Goal: Transaction & Acquisition: Purchase product/service

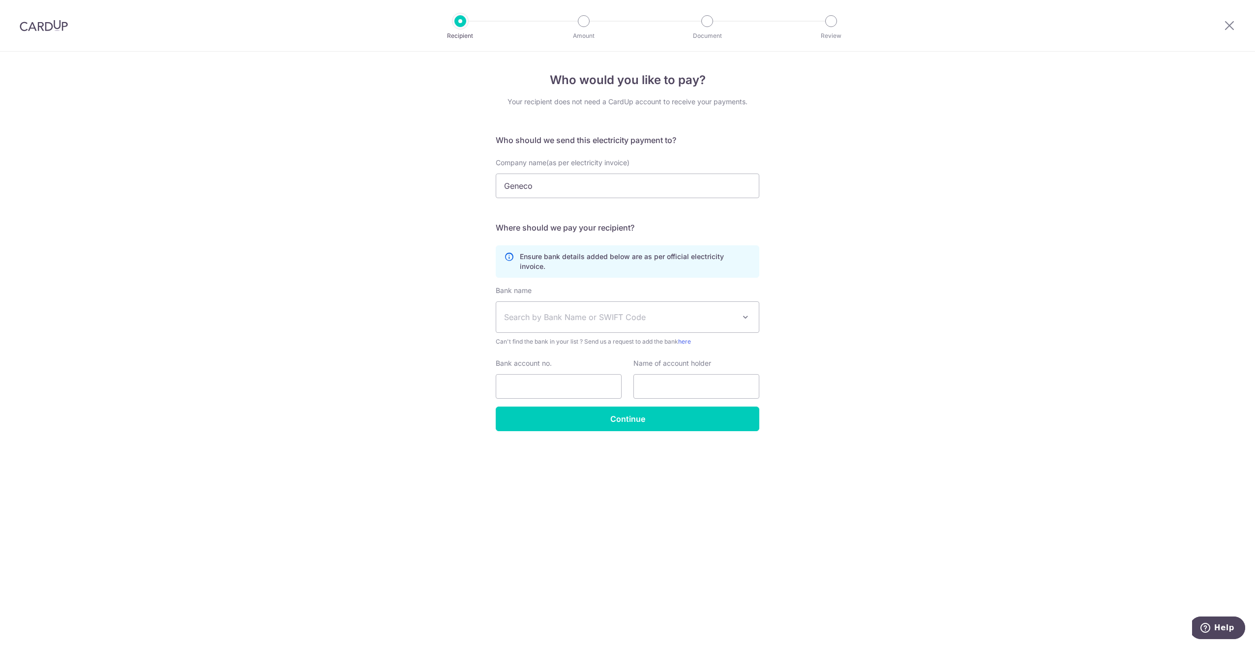
click at [623, 311] on span "Search by Bank Name or SWIFT Code" at bounding box center [619, 317] width 231 height 12
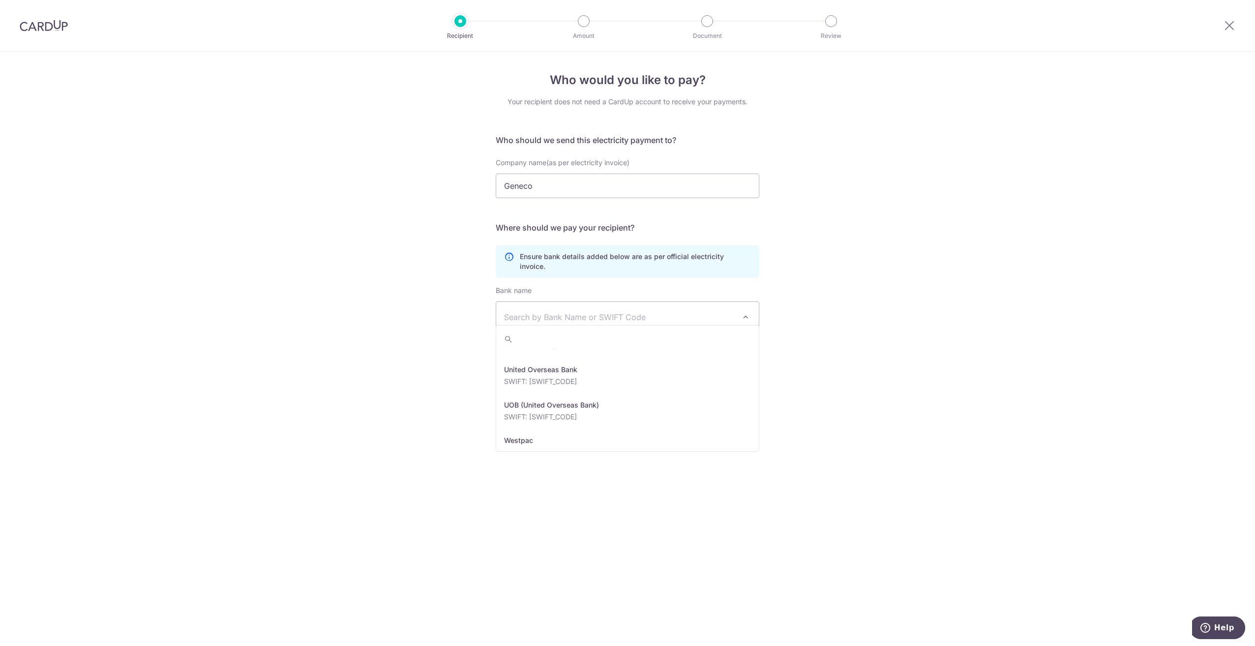
scroll to position [2140, 0]
click at [600, 311] on span "Search by Bank Name or SWIFT Code" at bounding box center [619, 317] width 231 height 12
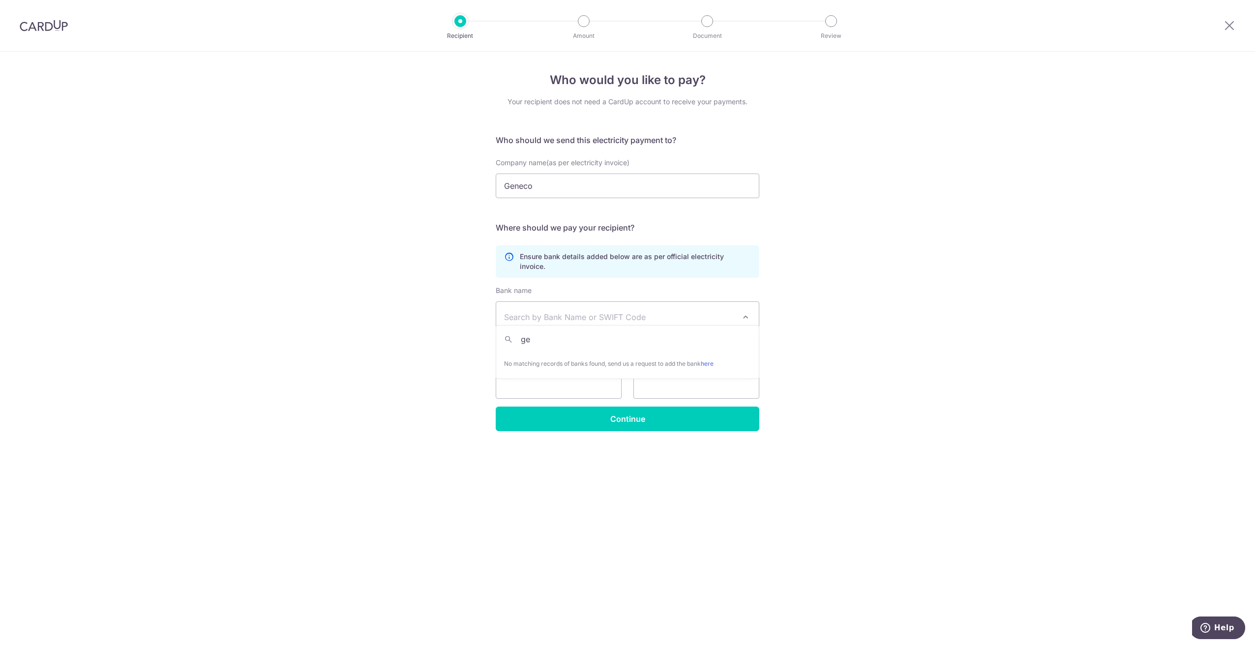
type input "g"
click at [852, 185] on div "Who would you like to pay? Your recipient does not need a CardUp account to rec…" at bounding box center [627, 349] width 1255 height 594
click at [650, 311] on span "Search by Bank Name or SWIFT Code" at bounding box center [619, 317] width 231 height 12
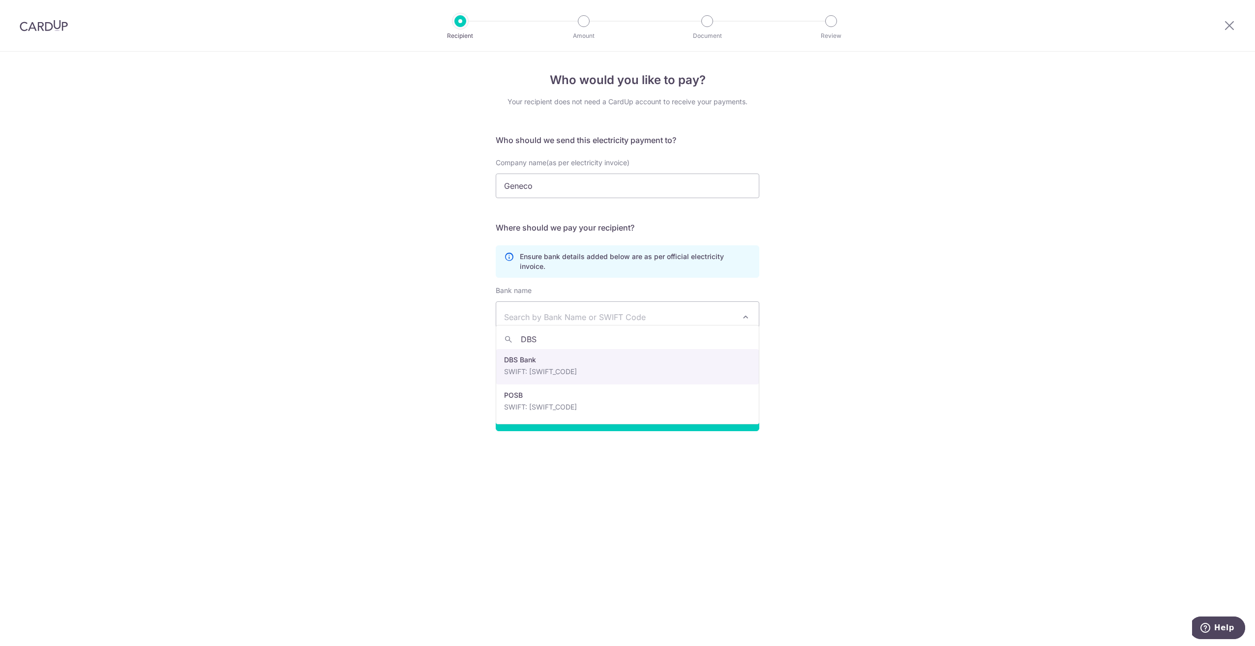
type input "DBS"
select select "6"
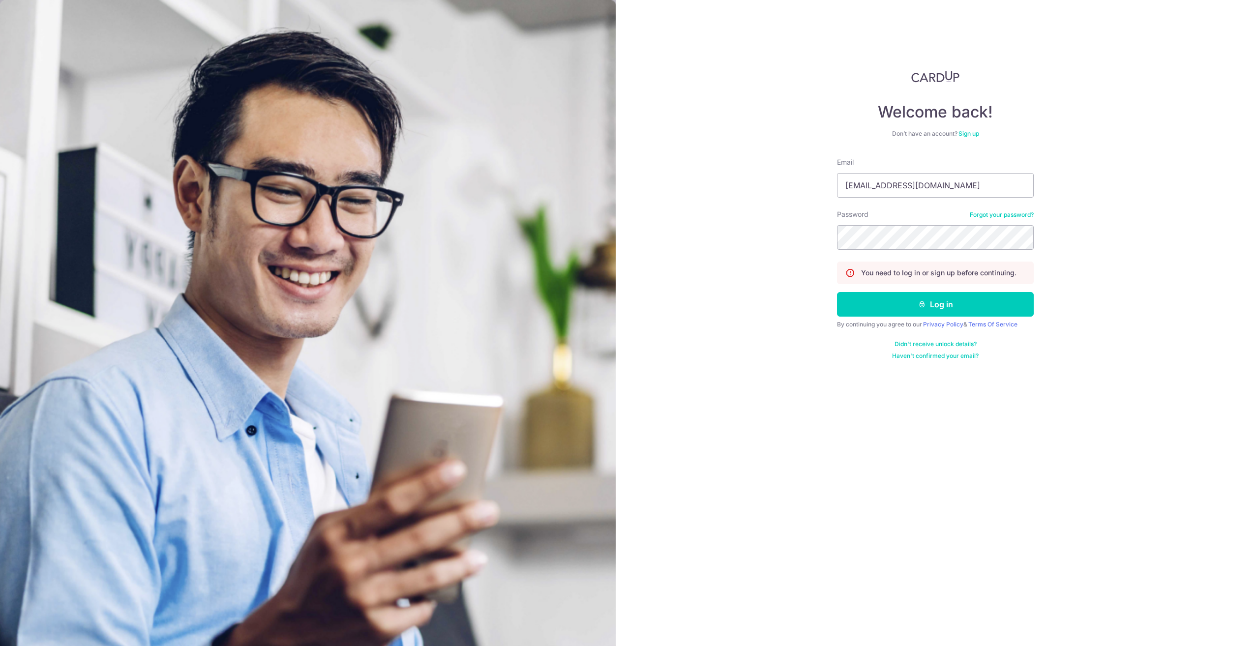
click at [909, 305] on button "Log in" at bounding box center [935, 304] width 197 height 25
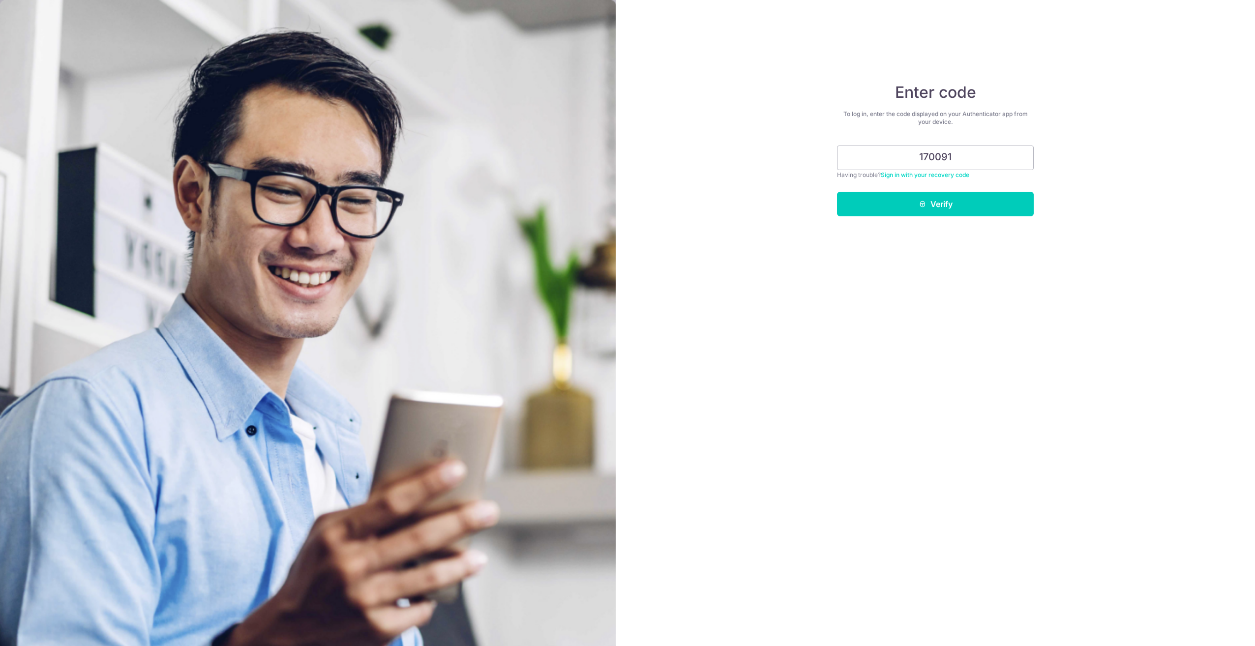
type input "170091"
click at [837, 192] on button "Verify" at bounding box center [935, 204] width 197 height 25
click at [937, 208] on button "Verify" at bounding box center [935, 204] width 197 height 25
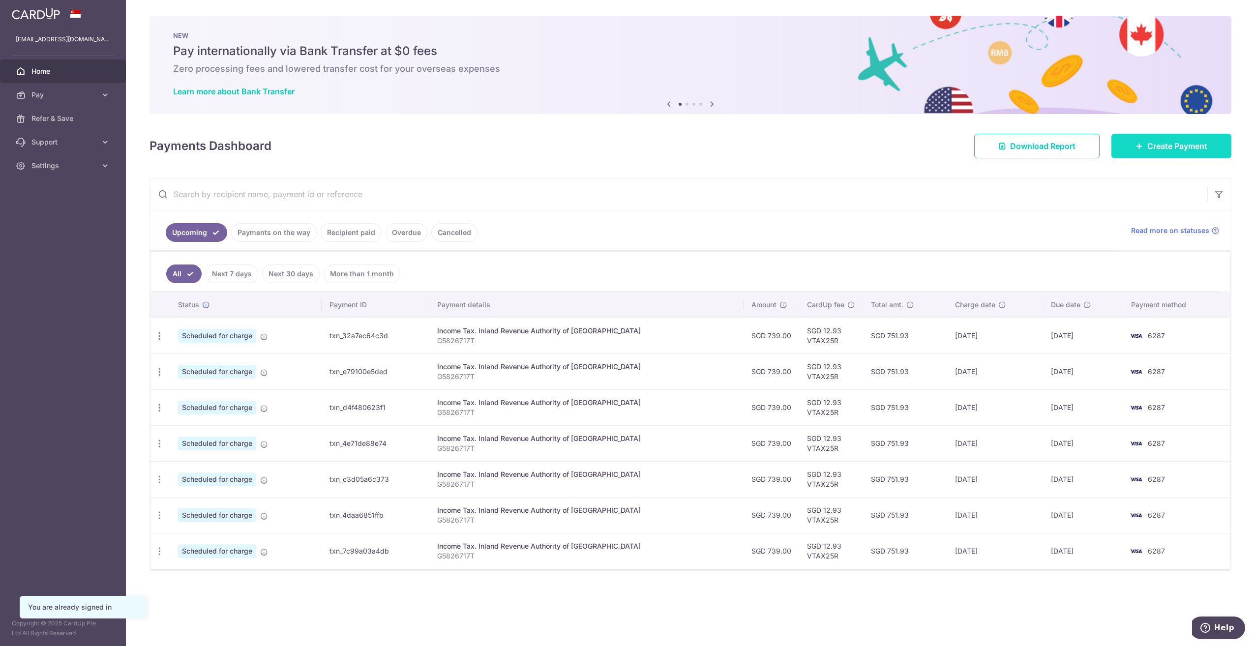
click at [1157, 144] on span "Create Payment" at bounding box center [1177, 146] width 60 height 12
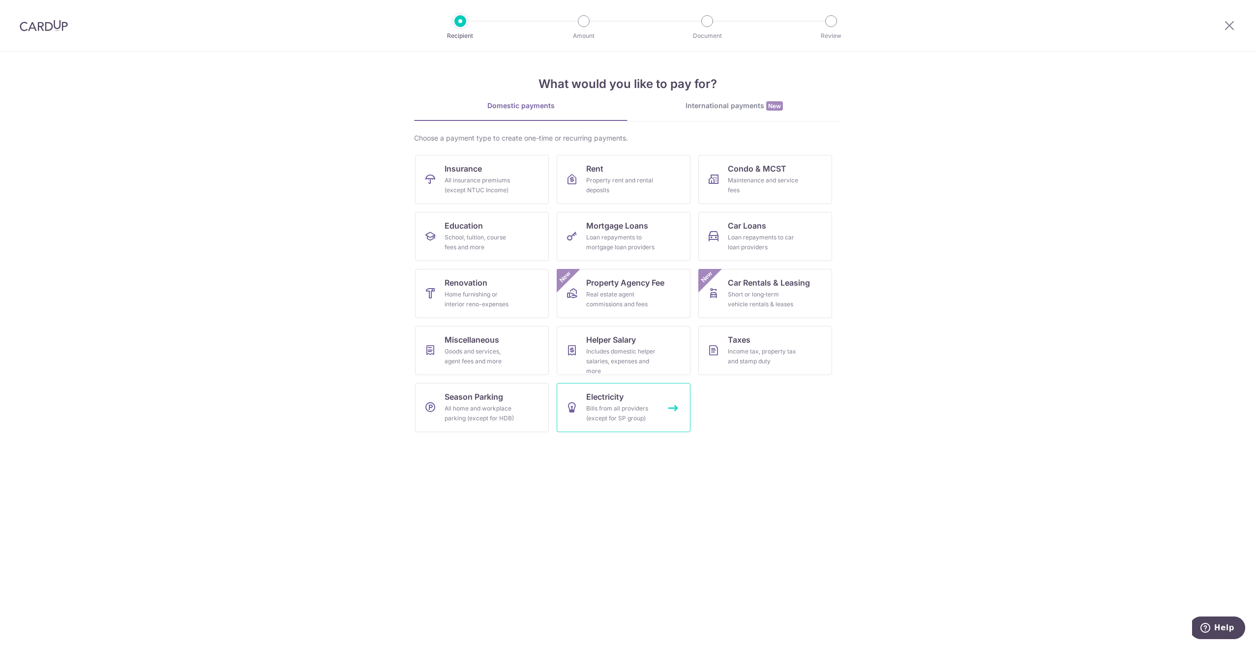
click at [610, 403] on link "Electricity Bills from all providers (except for SP group)" at bounding box center [624, 407] width 134 height 49
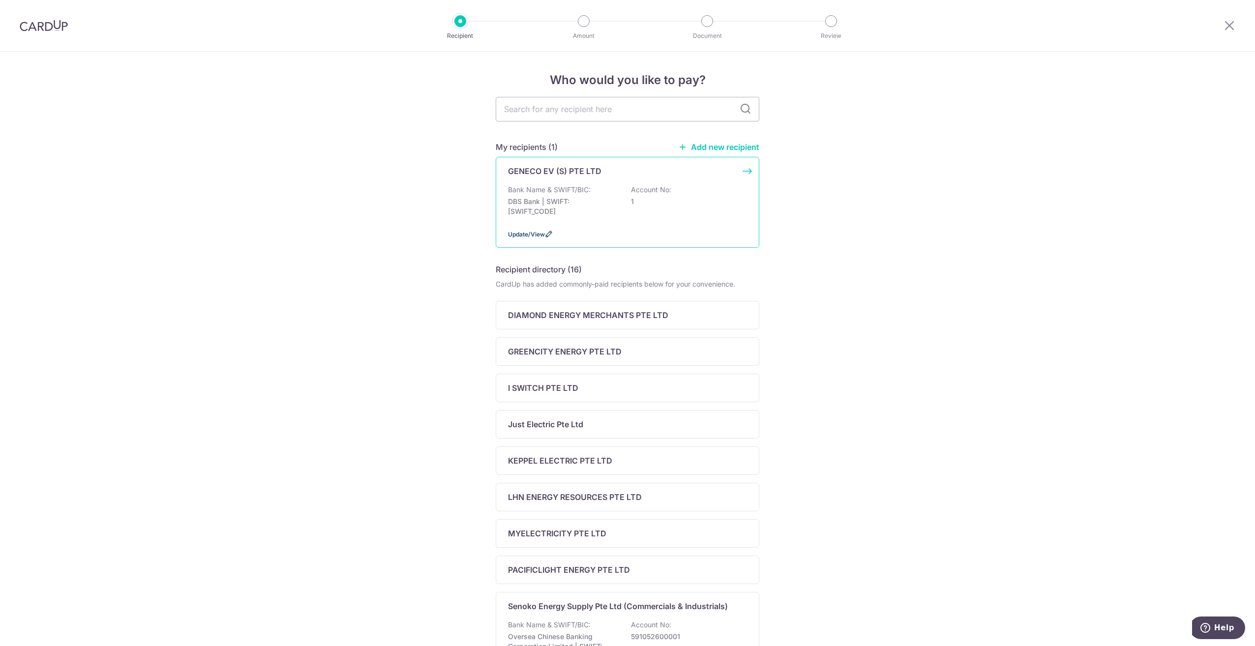
click at [534, 235] on span "Update/View" at bounding box center [526, 234] width 37 height 7
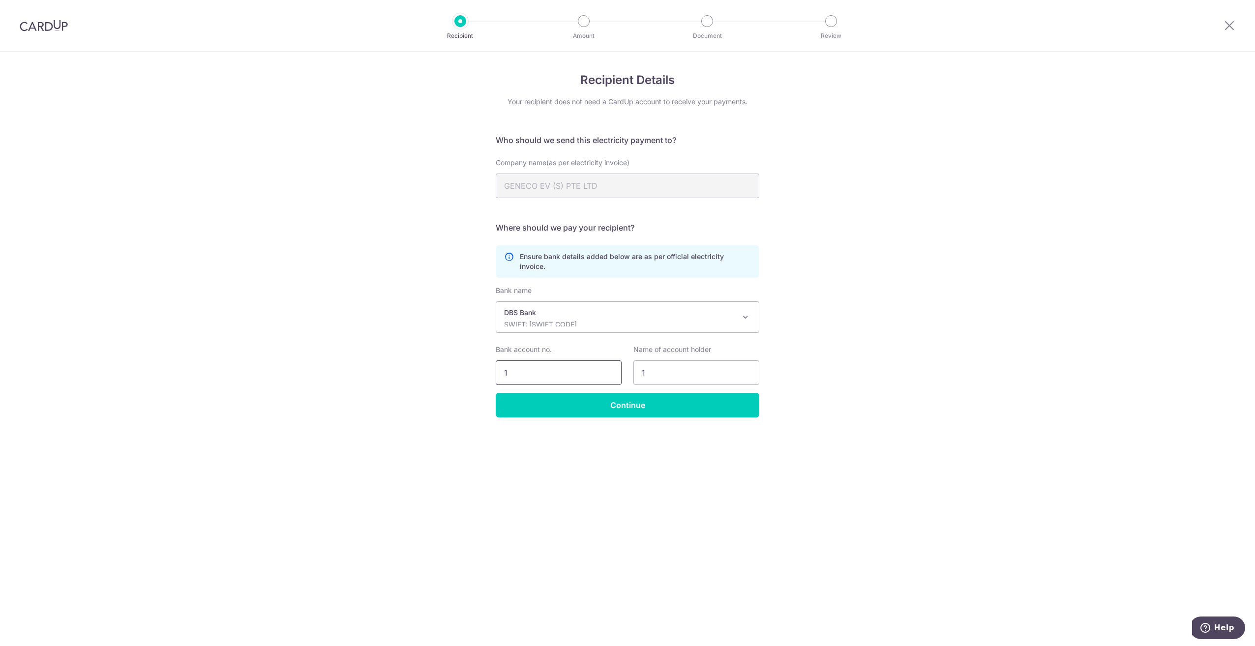
click at [561, 362] on input "1" at bounding box center [559, 372] width 126 height 25
drag, startPoint x: 596, startPoint y: 362, endPoint x: 483, endPoint y: 358, distance: 113.1
click at [483, 358] on div "Recipient Details Your recipient does not need a CardUp account to receive your…" at bounding box center [627, 349] width 1255 height 594
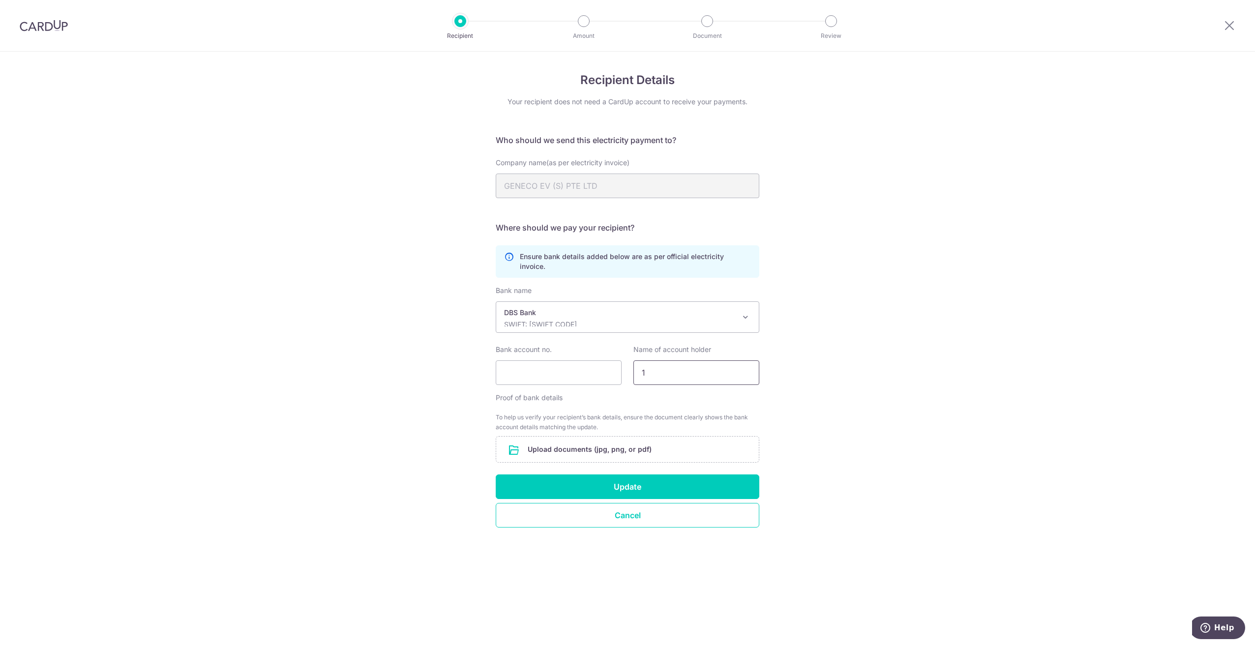
click at [694, 361] on input "1" at bounding box center [696, 372] width 126 height 25
paste input "ERAYA ENERGY PTE LTD"
drag, startPoint x: 643, startPoint y: 363, endPoint x: 658, endPoint y: 360, distance: 15.5
click at [643, 362] on input "ERAYA ENERGY PTE LTD" at bounding box center [696, 372] width 126 height 25
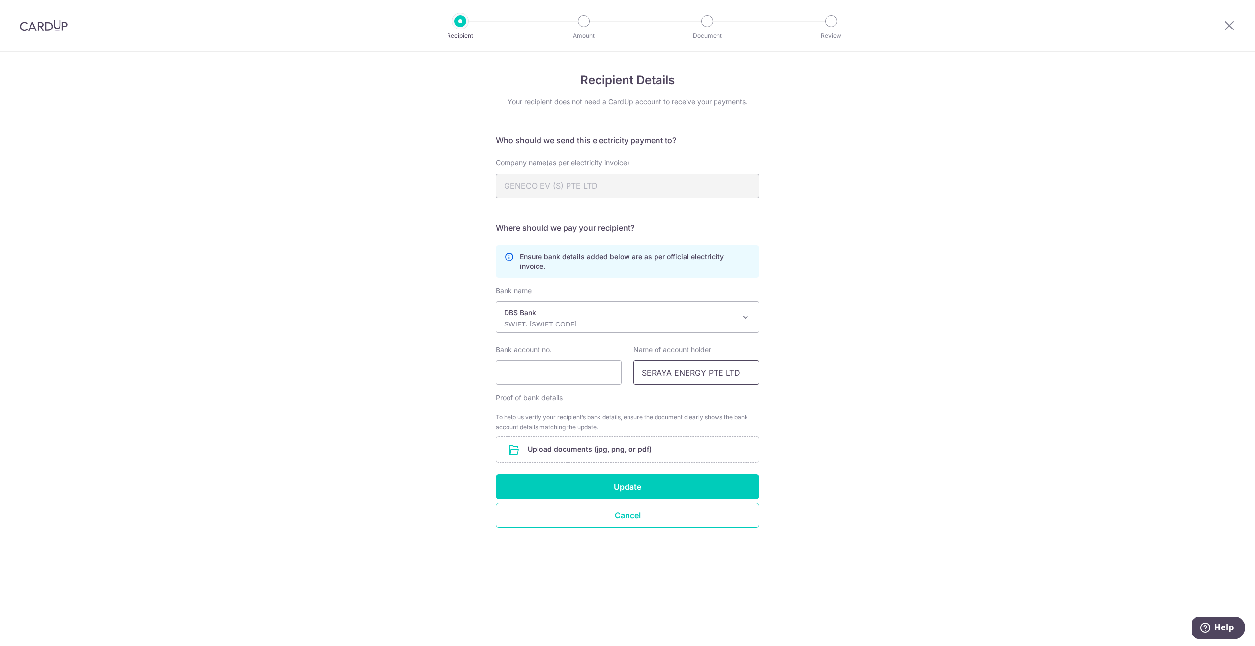
type input "SERAYA ENERGY PTE LTD"
click at [545, 360] on input "Bank account no." at bounding box center [559, 372] width 126 height 25
type input "0039551690"
click at [785, 412] on div "Recipient Details Your recipient does not need a CardUp account to receive your…" at bounding box center [627, 349] width 1255 height 594
click at [583, 439] on input "file" at bounding box center [627, 450] width 263 height 26
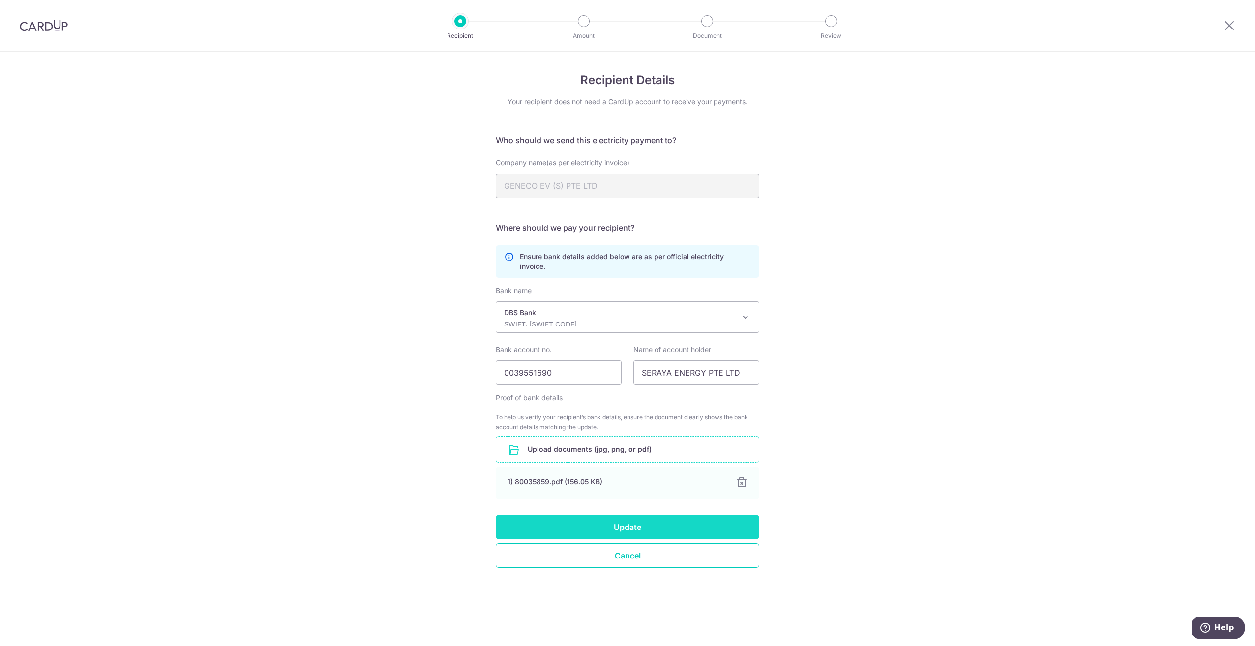
click at [632, 519] on button "Update" at bounding box center [628, 527] width 264 height 25
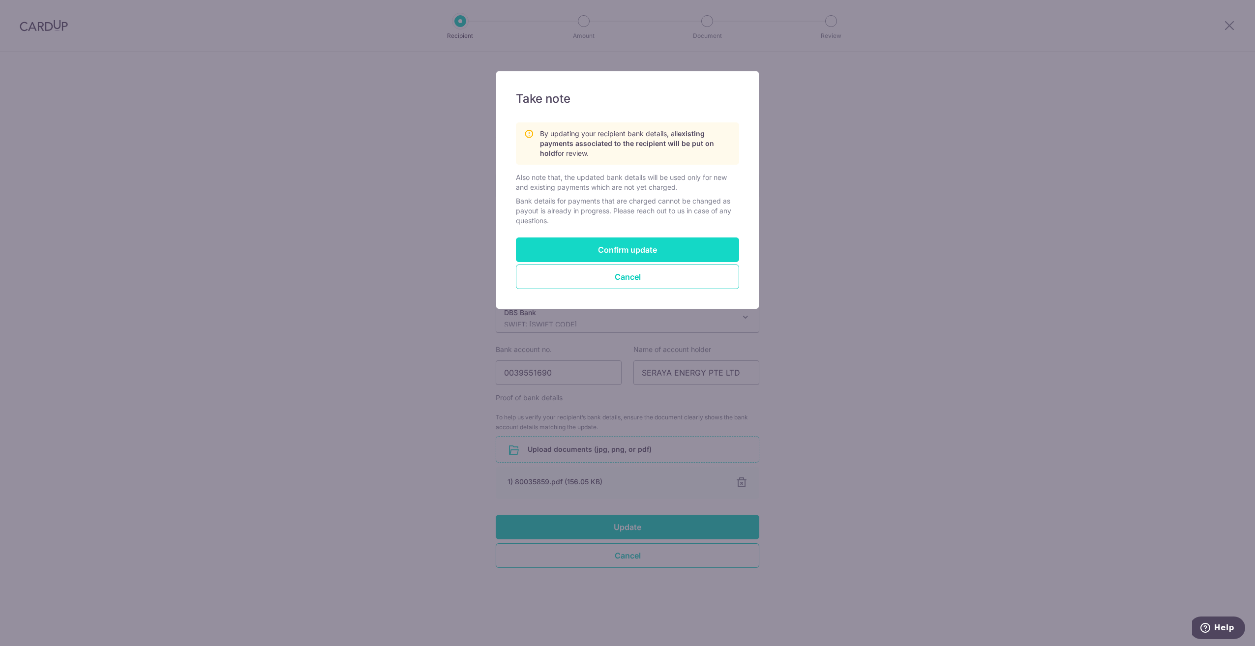
click at [634, 244] on button "Confirm update" at bounding box center [627, 249] width 223 height 25
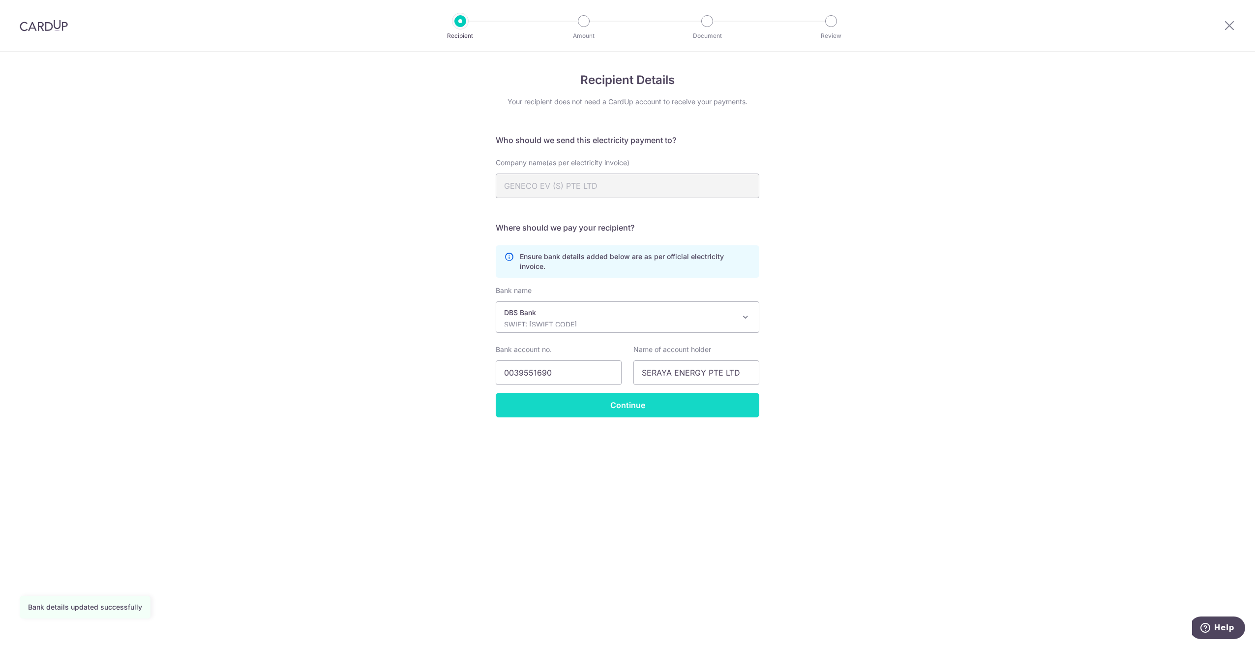
click at [635, 399] on input "Continue" at bounding box center [628, 405] width 264 height 25
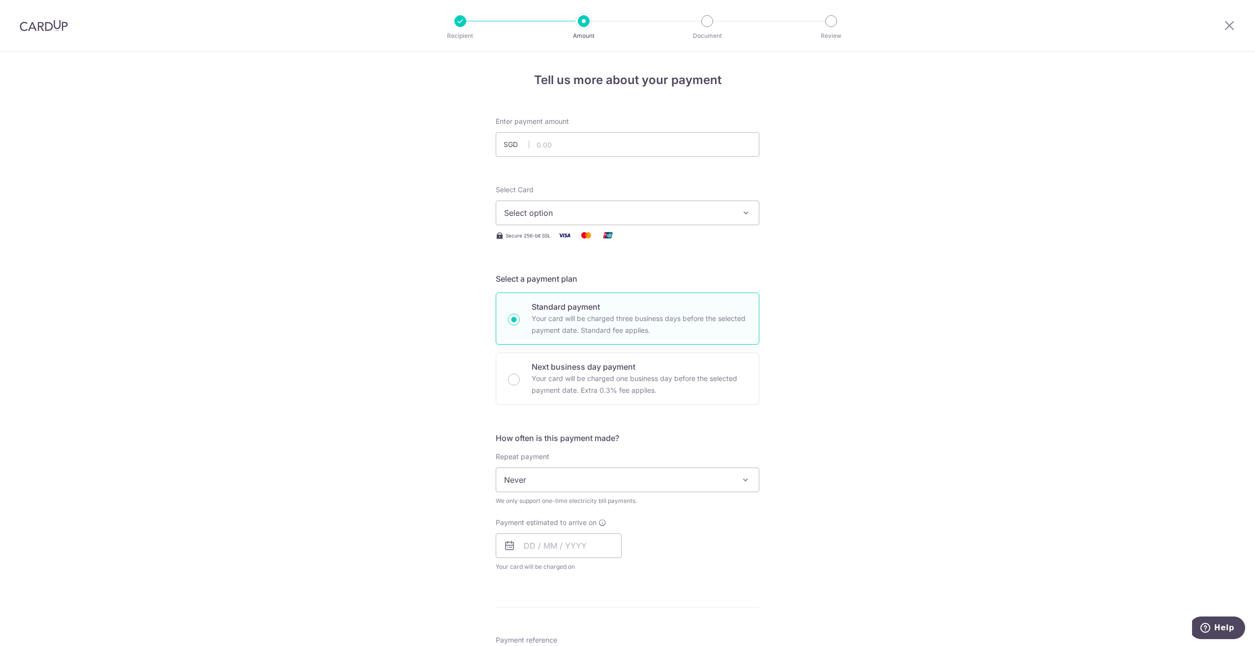
click at [637, 213] on span "Select option" at bounding box center [618, 213] width 229 height 12
click at [551, 283] on span "**** 6287" at bounding box center [546, 283] width 37 height 12
click at [612, 483] on span "Never" at bounding box center [627, 480] width 263 height 24
click at [605, 141] on input "text" at bounding box center [628, 144] width 264 height 25
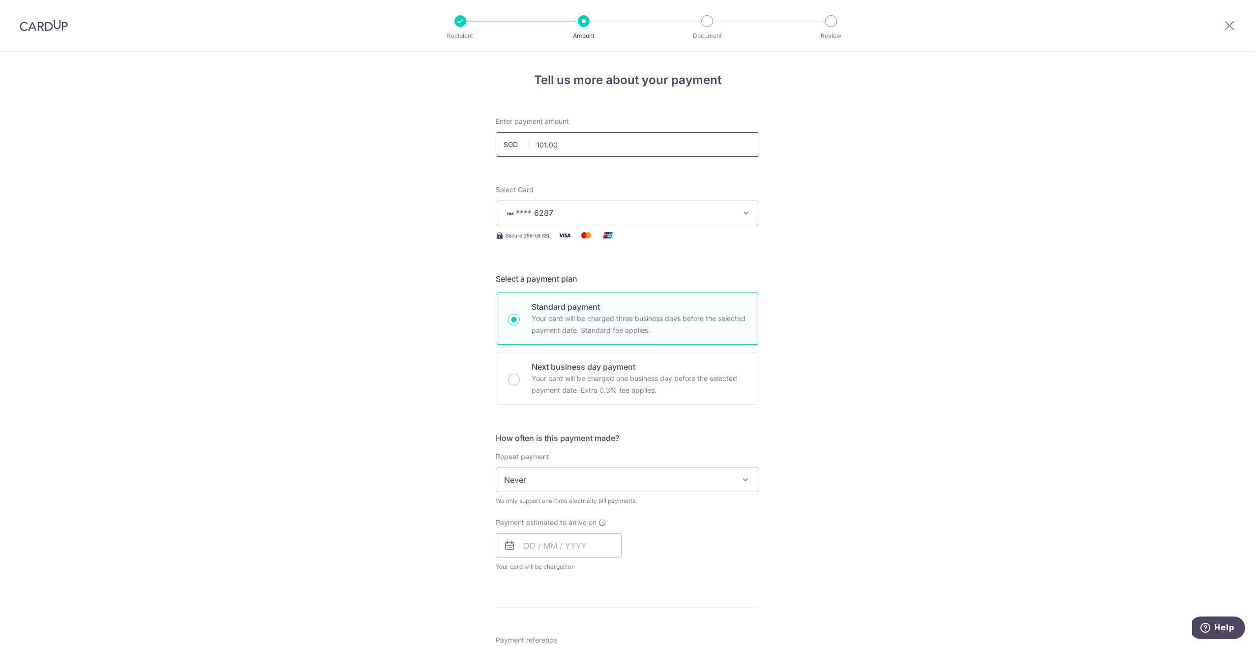
click at [588, 144] on input "101.00" at bounding box center [628, 144] width 264 height 25
type input "101.38"
click at [590, 544] on input "text" at bounding box center [559, 545] width 126 height 25
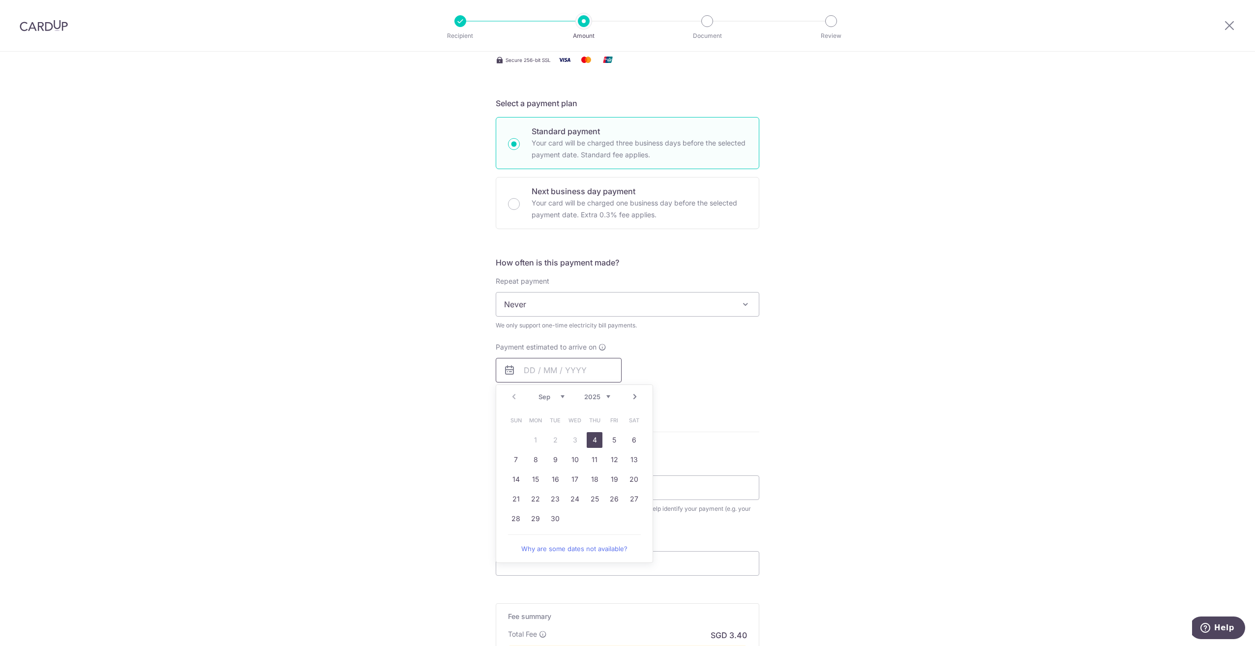
scroll to position [197, 0]
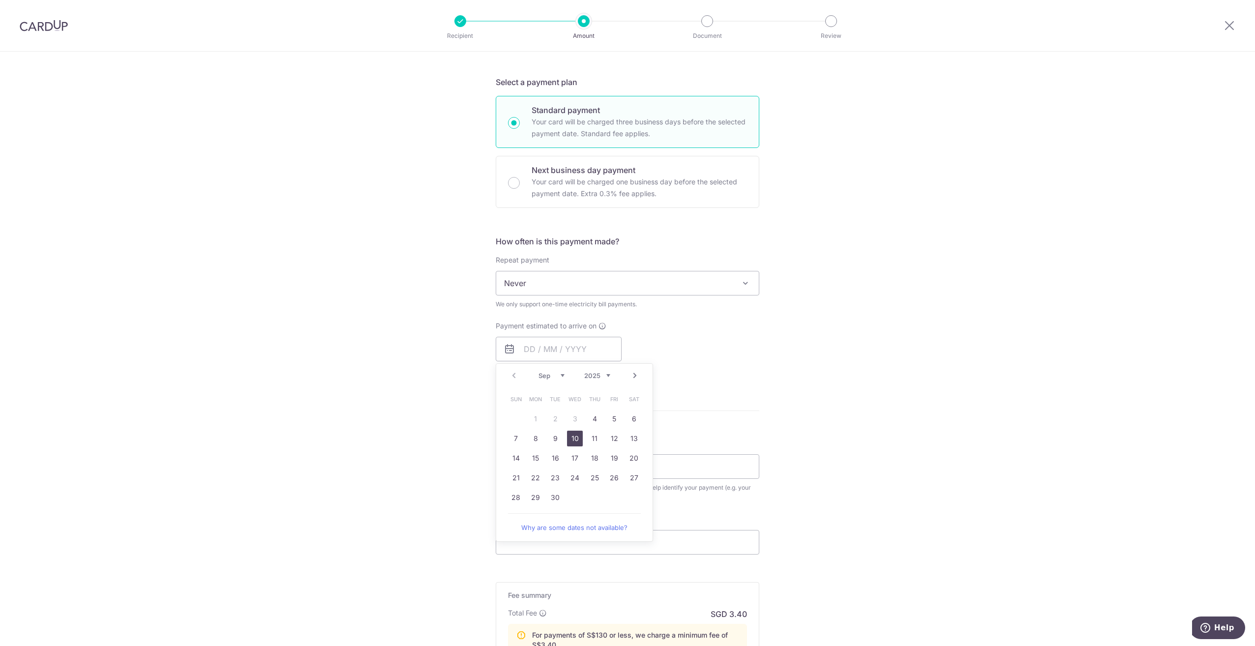
drag, startPoint x: 573, startPoint y: 440, endPoint x: 789, endPoint y: 416, distance: 217.1
click at [573, 440] on link "10" at bounding box center [575, 439] width 16 height 16
type input "[DATE]"
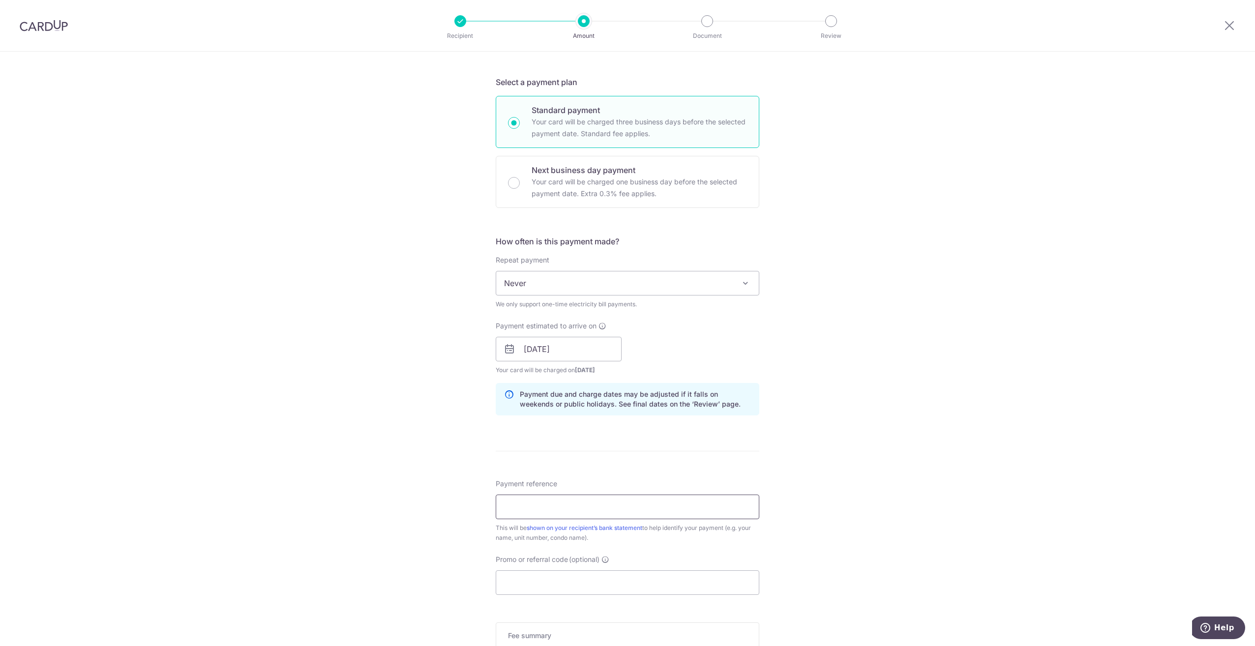
click at [587, 504] on input "Payment reference" at bounding box center [628, 507] width 264 height 25
paste input "GC8187911P"
type input "GC8187911P"
click at [845, 456] on div "Tell us more about your payment Enter payment amount SGD 101.38 101.38 Select C…" at bounding box center [627, 347] width 1255 height 984
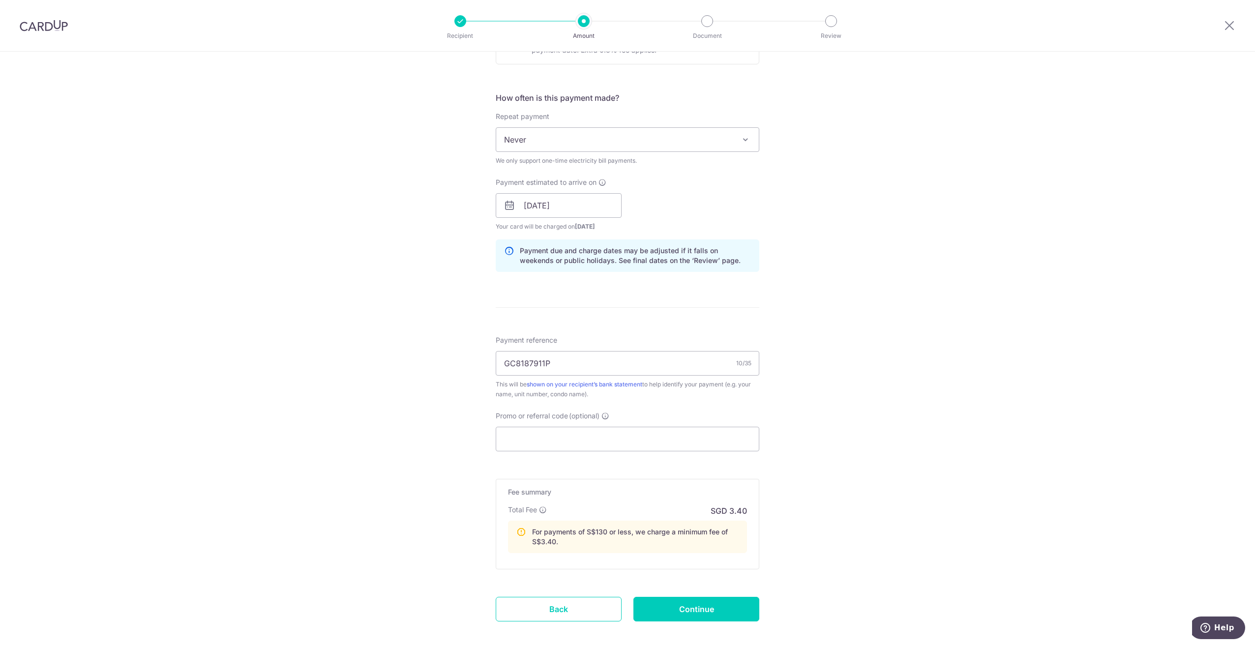
scroll to position [344, 0]
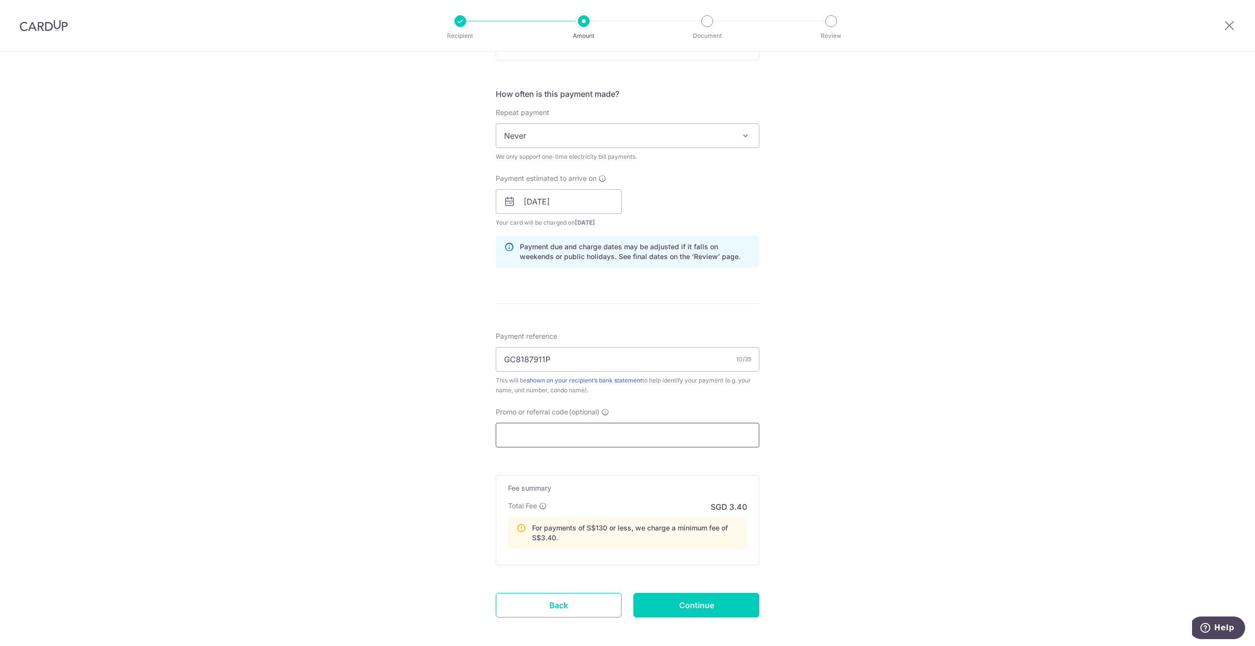
click at [638, 432] on input "Promo or referral code (optional)" at bounding box center [628, 435] width 264 height 25
paste input "OFF225"
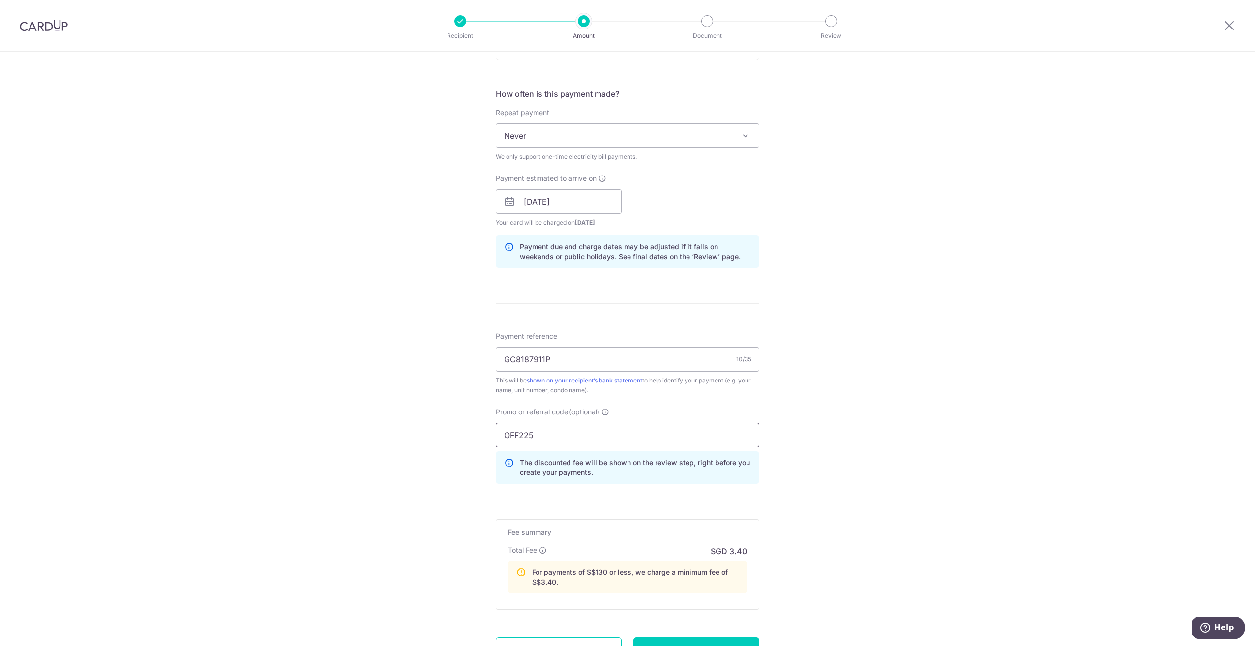
type input "OFF225"
click at [842, 490] on div "Tell us more about your payment Enter payment amount SGD 101.38 101.38 Select C…" at bounding box center [627, 221] width 1255 height 1028
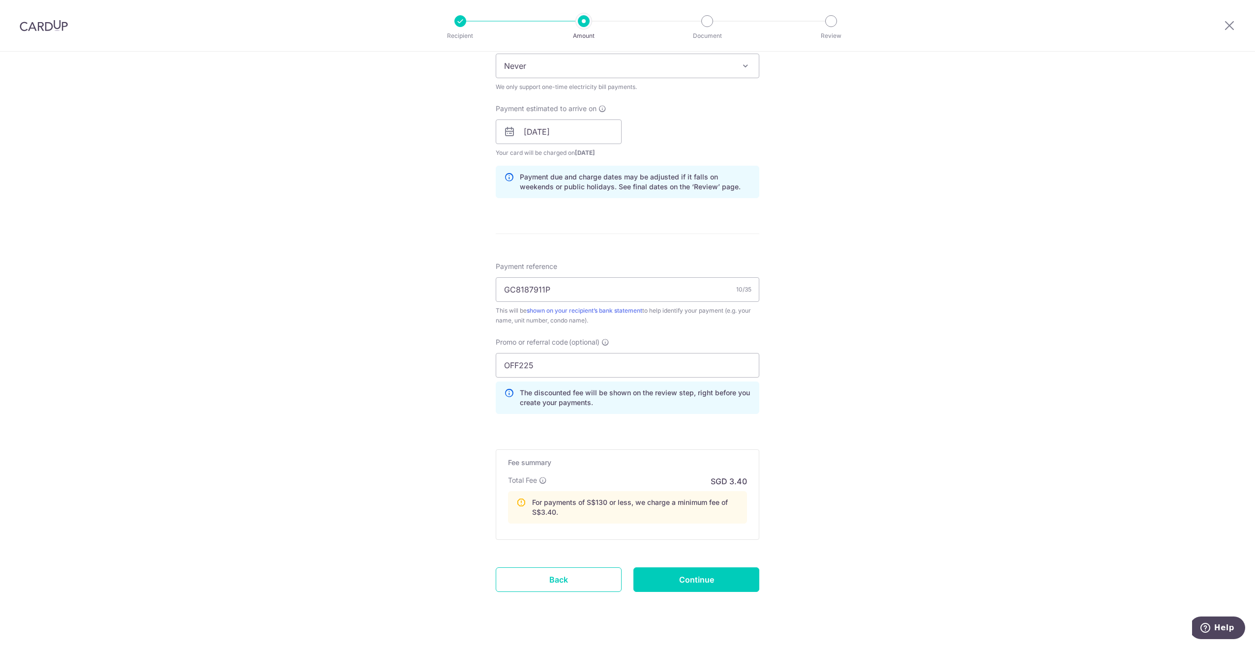
scroll to position [434, 0]
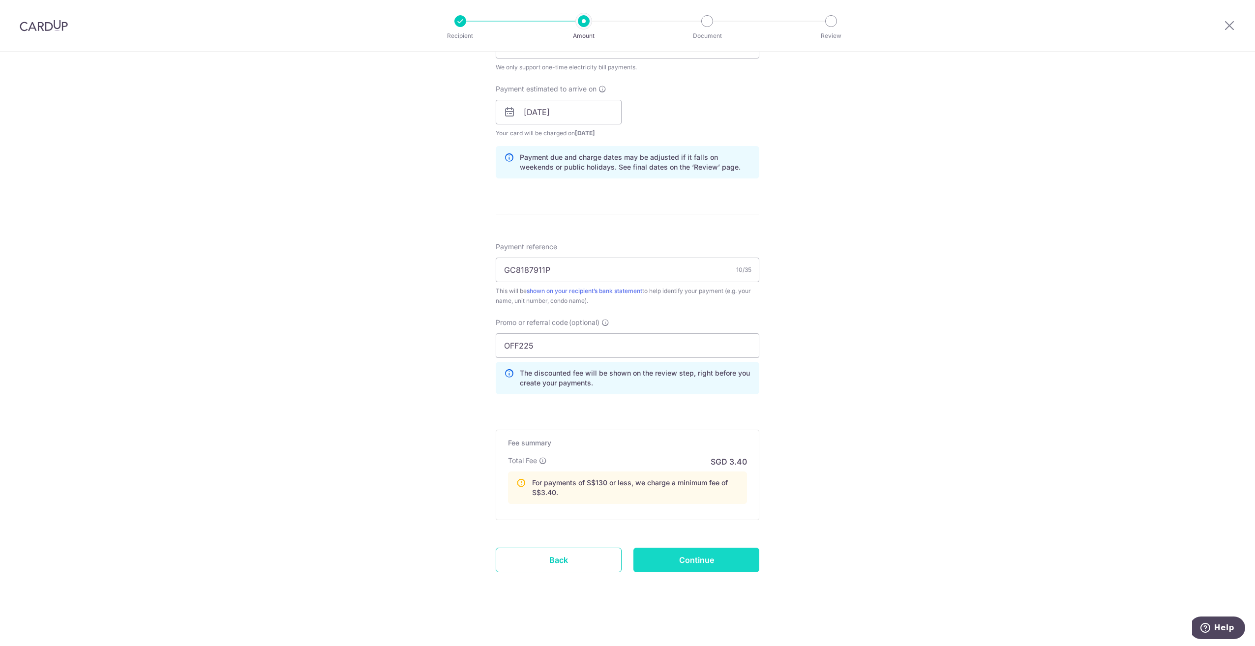
click at [680, 561] on input "Continue" at bounding box center [696, 560] width 126 height 25
type input "Create Schedule"
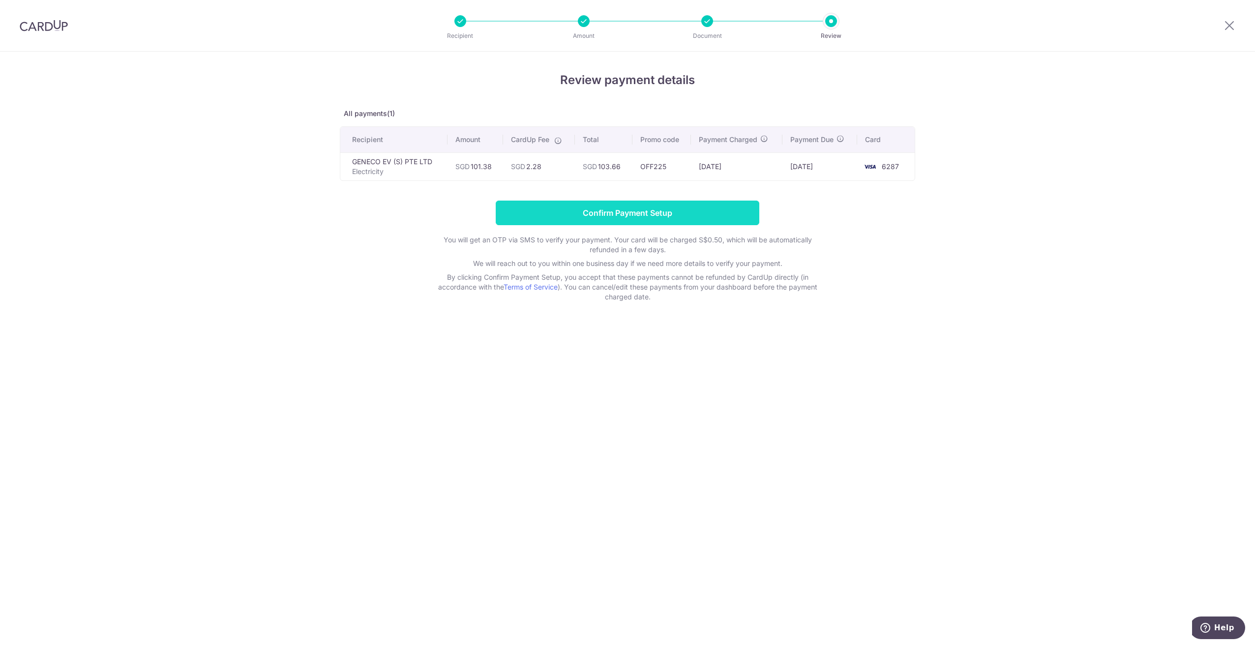
click at [631, 215] on input "Confirm Payment Setup" at bounding box center [628, 213] width 264 height 25
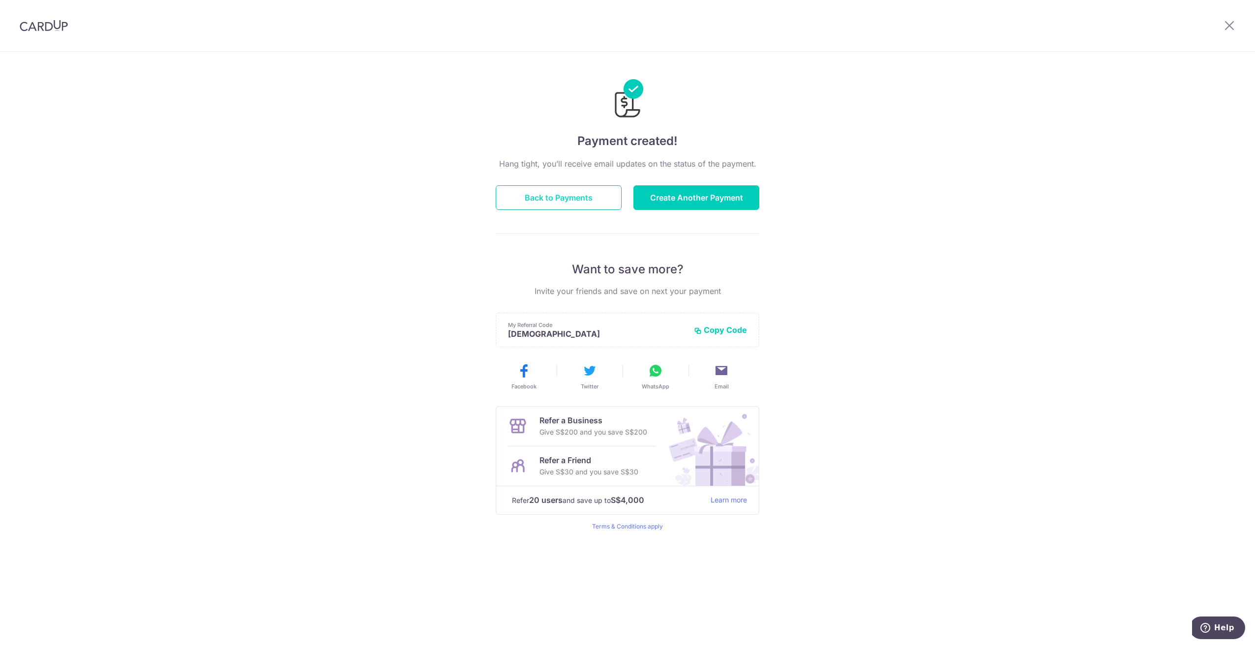
click at [545, 197] on button "Back to Payments" at bounding box center [559, 197] width 126 height 25
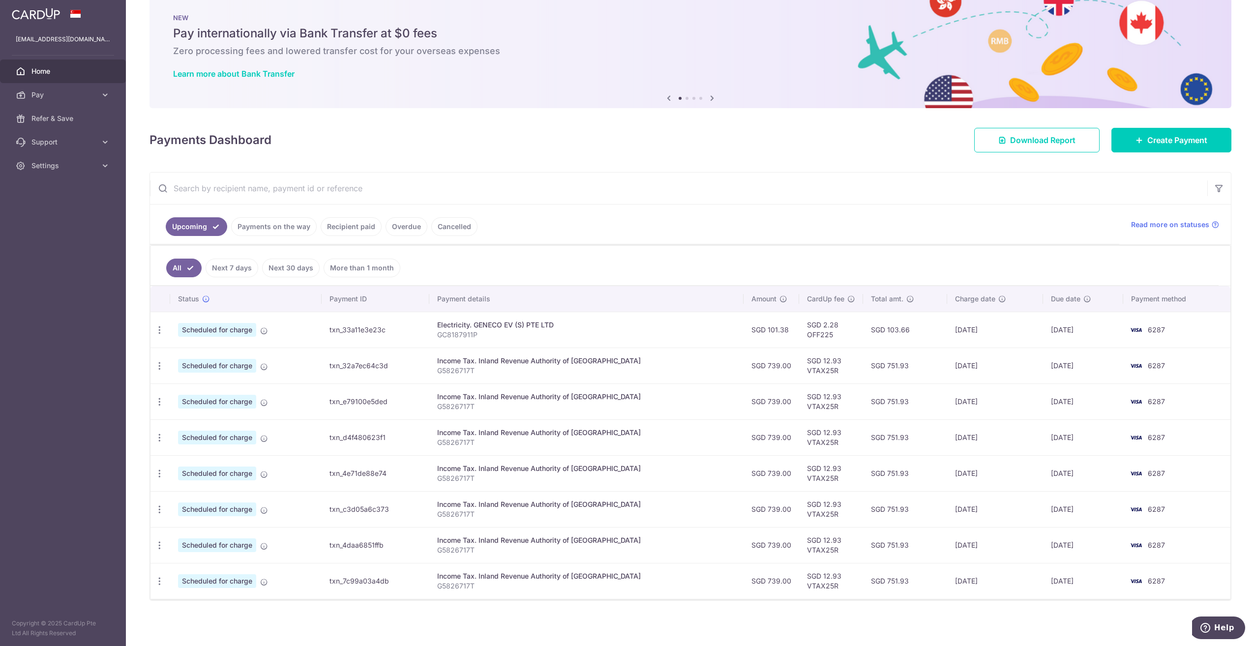
scroll to position [19, 0]
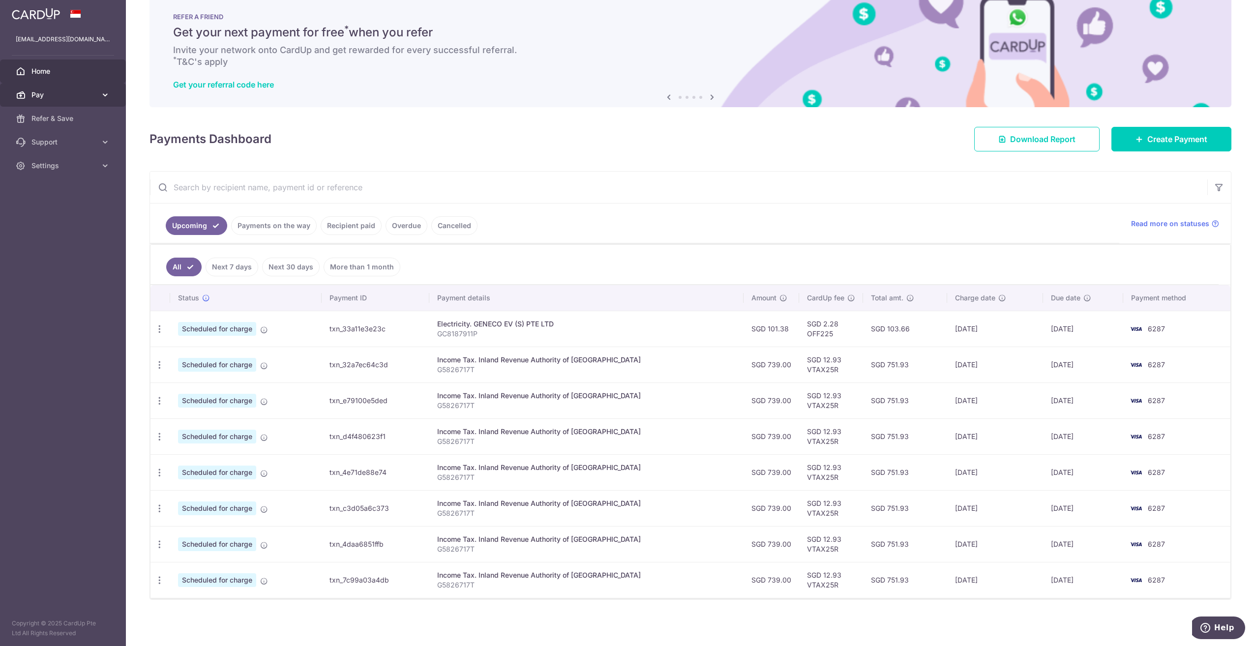
click at [108, 99] on icon at bounding box center [105, 95] width 10 height 10
click at [103, 250] on icon at bounding box center [105, 249] width 10 height 10
click at [105, 225] on icon at bounding box center [105, 225] width 10 height 10
click at [80, 390] on aside "savage.xrowds+cardup@gmail.com Home Pay Payments Recipients Cards Refer & Save …" at bounding box center [63, 323] width 126 height 646
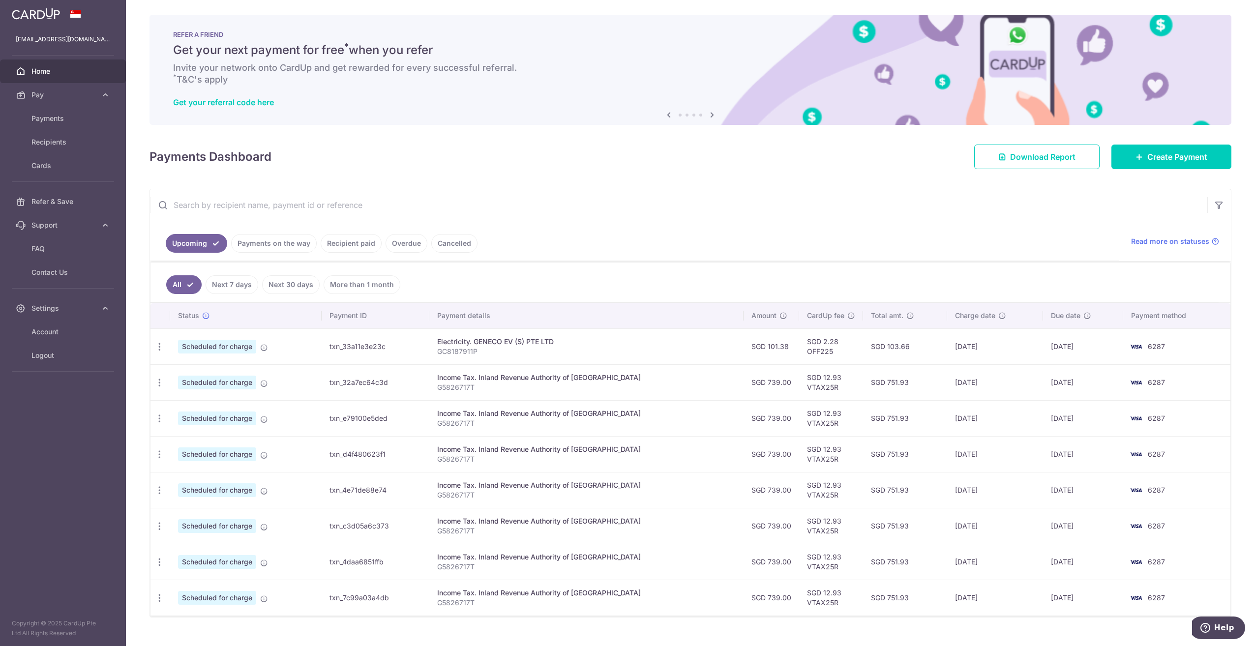
scroll to position [0, 0]
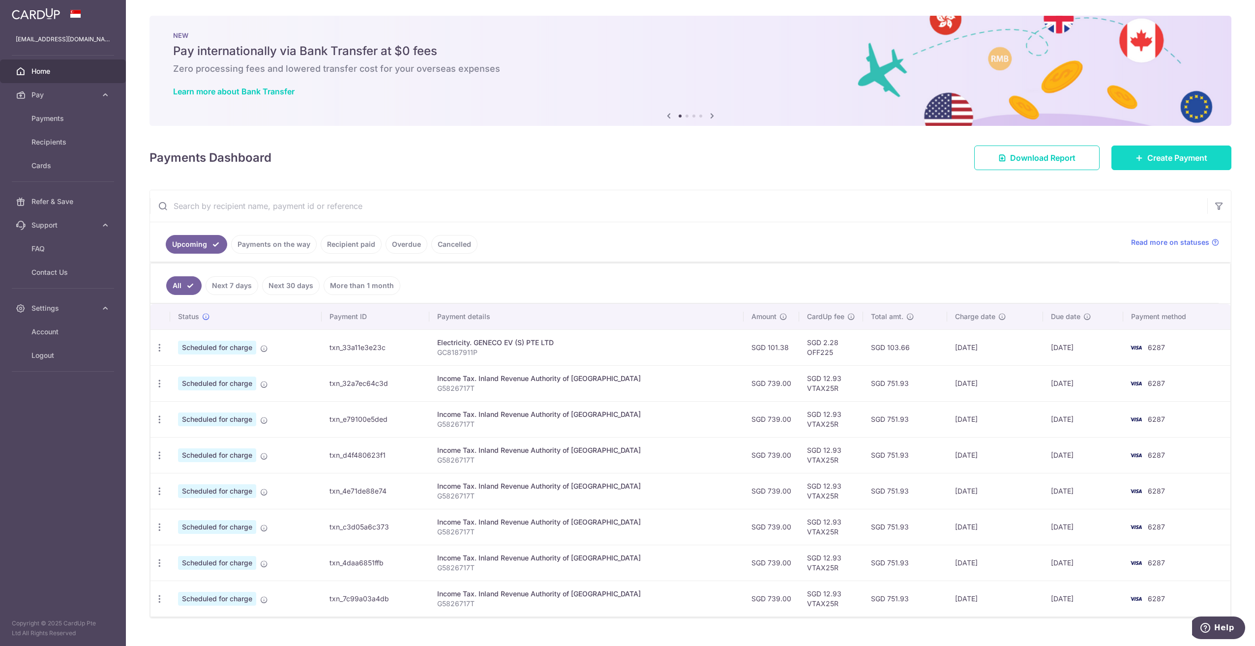
click at [1159, 160] on span "Create Payment" at bounding box center [1177, 158] width 60 height 12
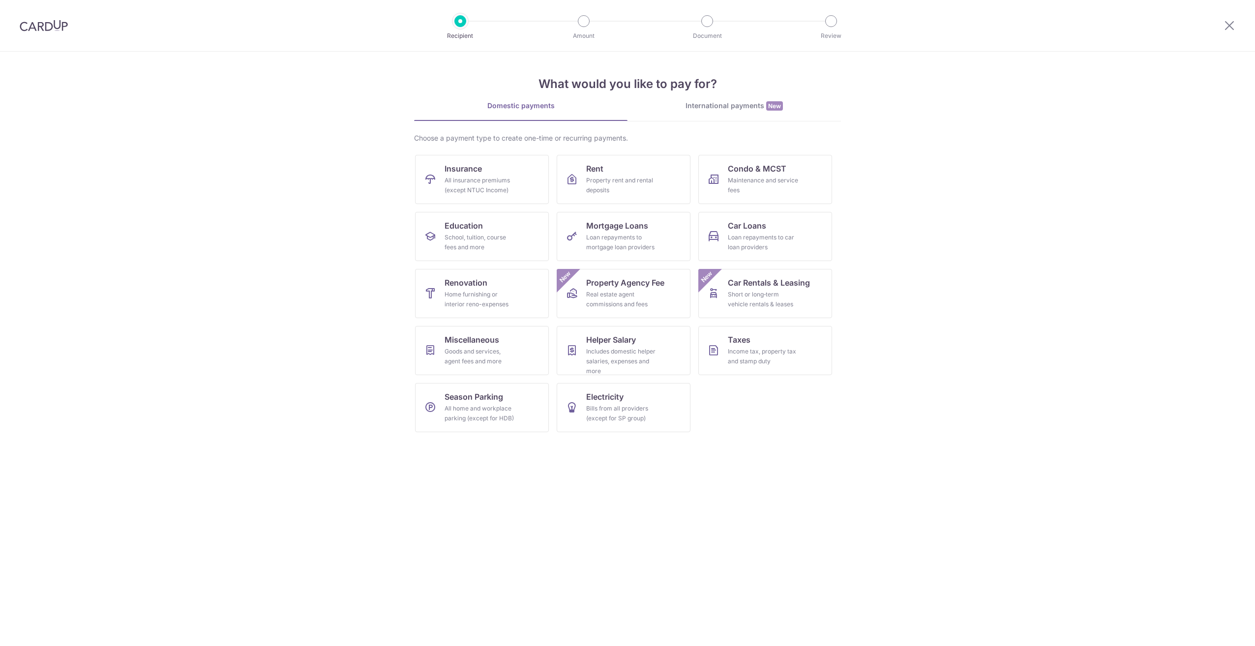
click at [740, 108] on div "International payments New" at bounding box center [733, 106] width 213 height 10
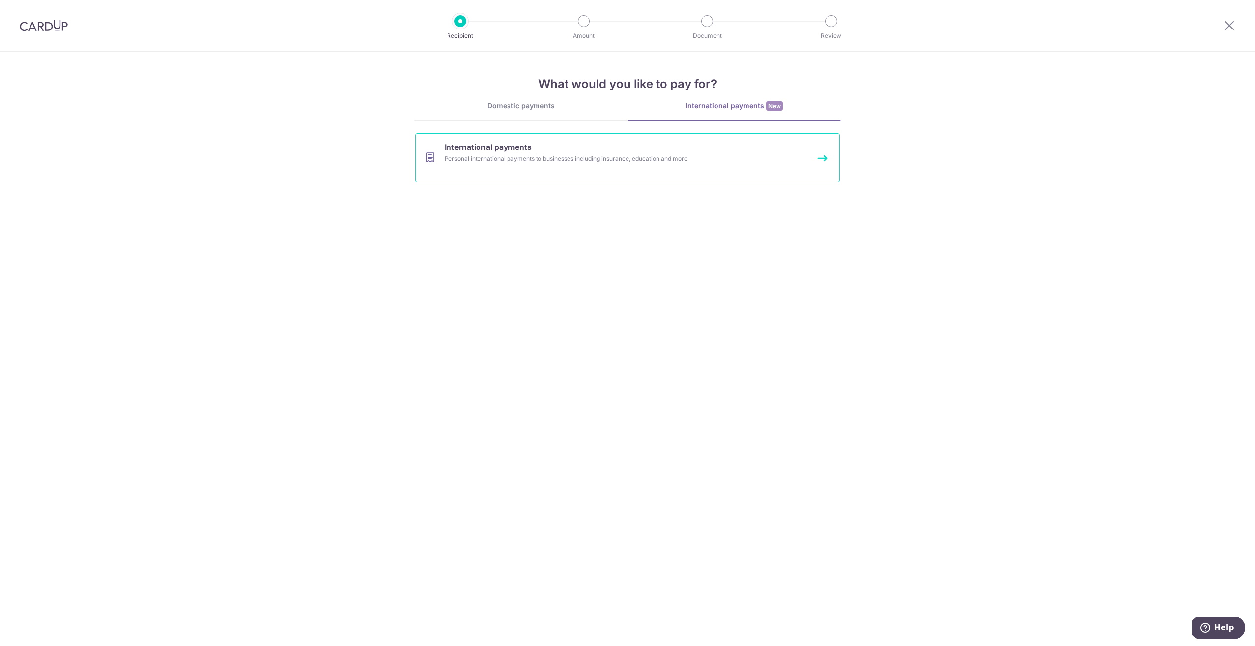
click at [598, 158] on div "Personal international payments to businesses including insurance, education an…" at bounding box center [614, 159] width 340 height 10
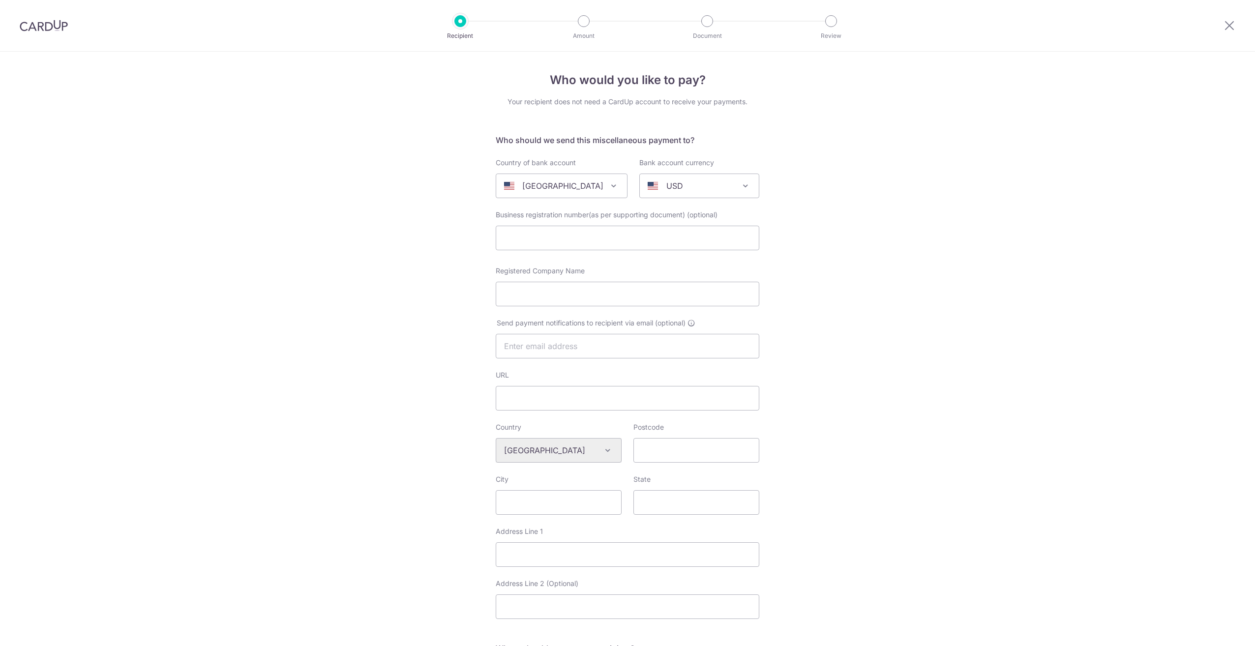
select select
click at [608, 188] on span at bounding box center [614, 186] width 12 height 12
type input "Phi"
select select "178"
select select "Philippines"
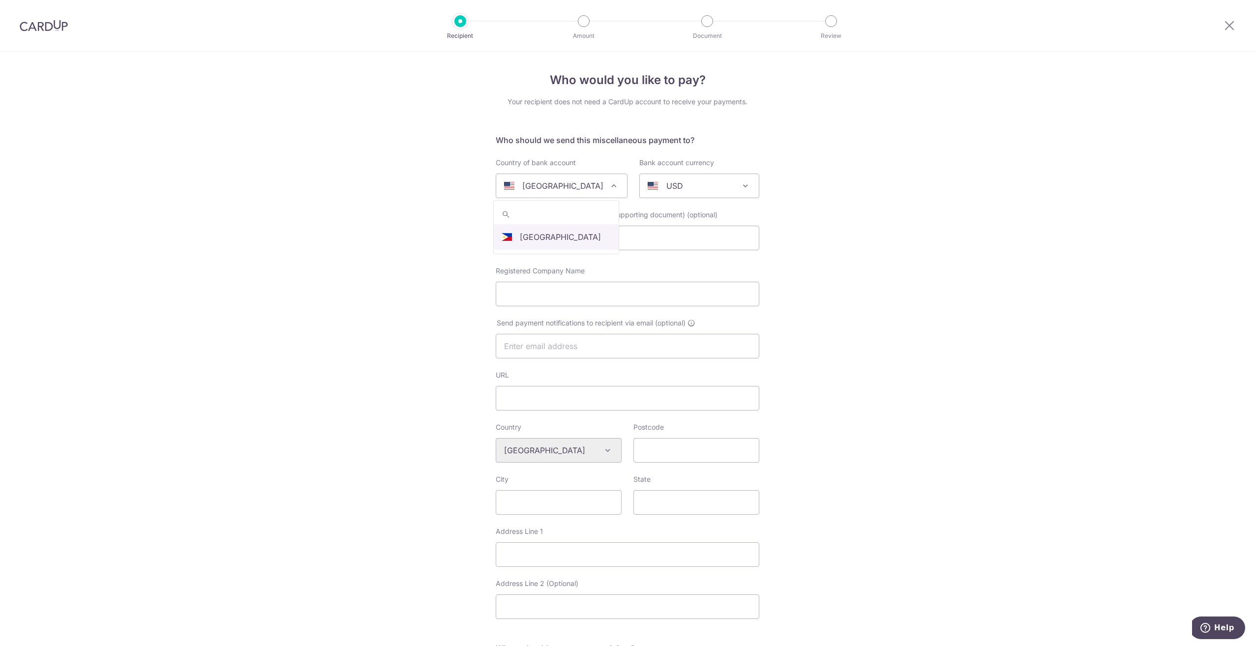
select select
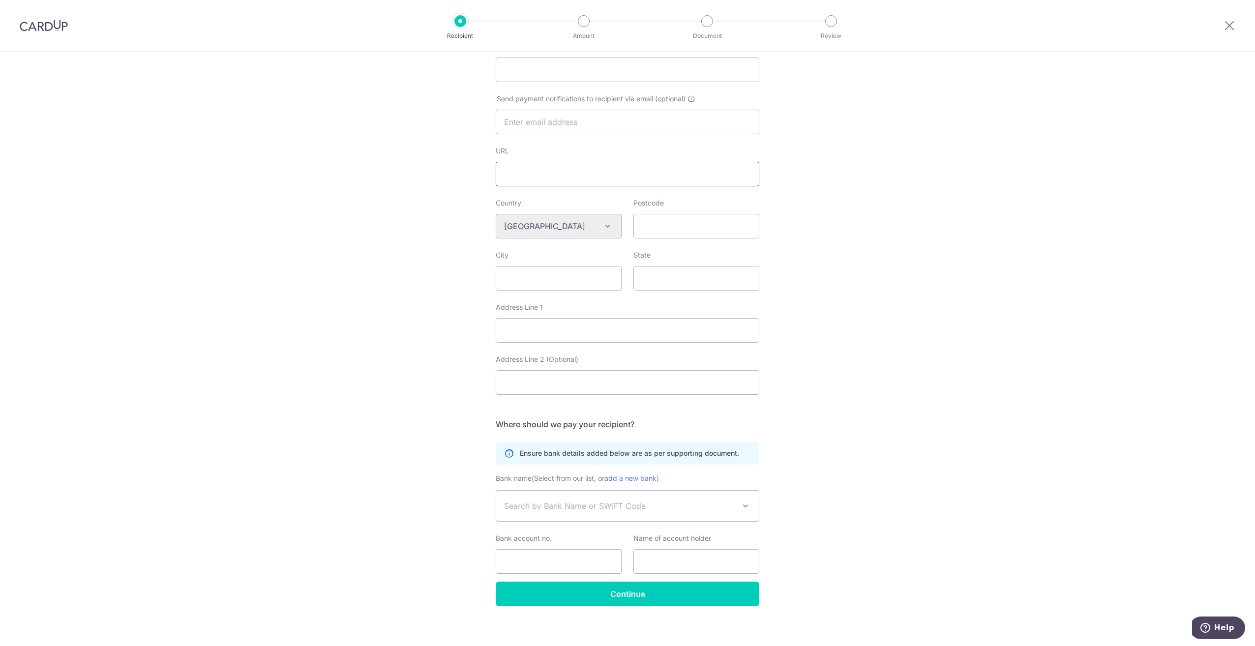
scroll to position [231, 0]
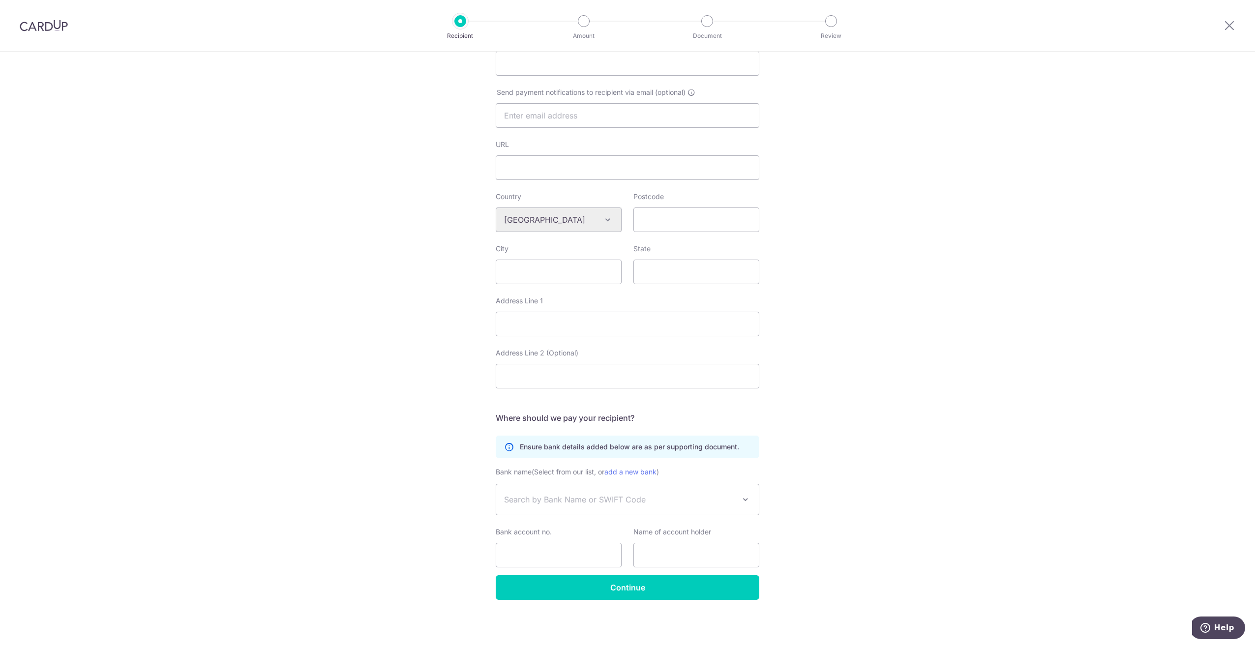
click at [618, 499] on span "Search by Bank Name or SWIFT Code" at bounding box center [619, 500] width 231 height 12
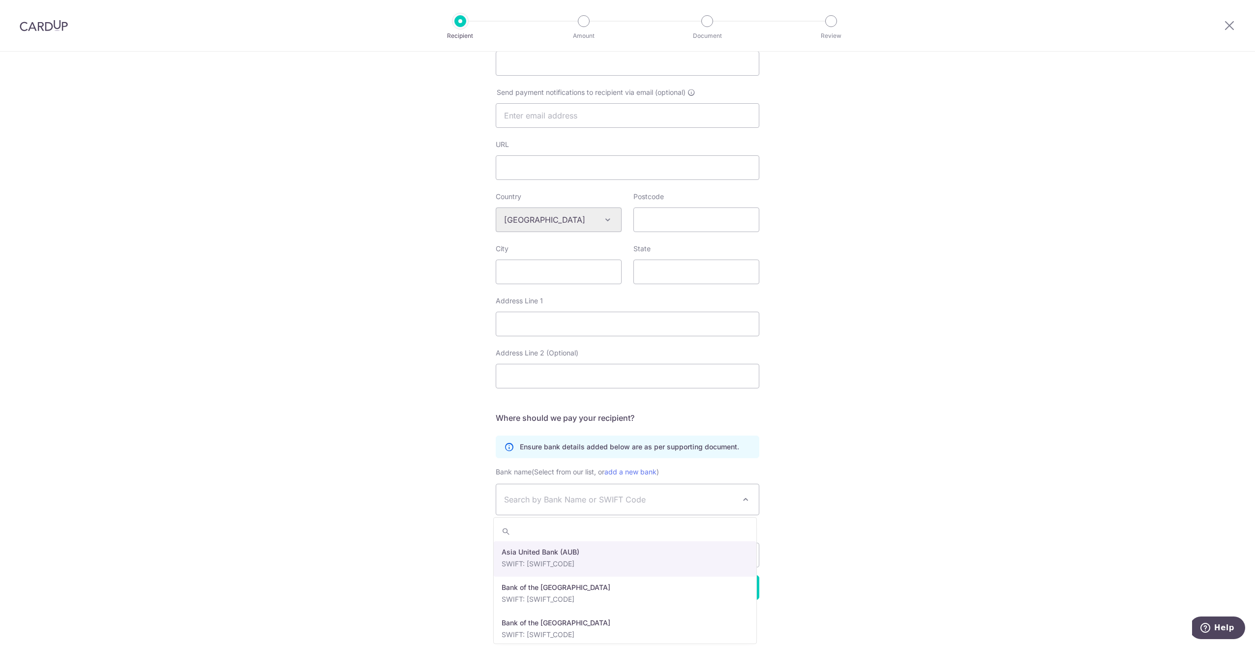
click at [792, 463] on div "Who would you like to pay? Your recipient does not need a CardUp account to rec…" at bounding box center [627, 233] width 1255 height 825
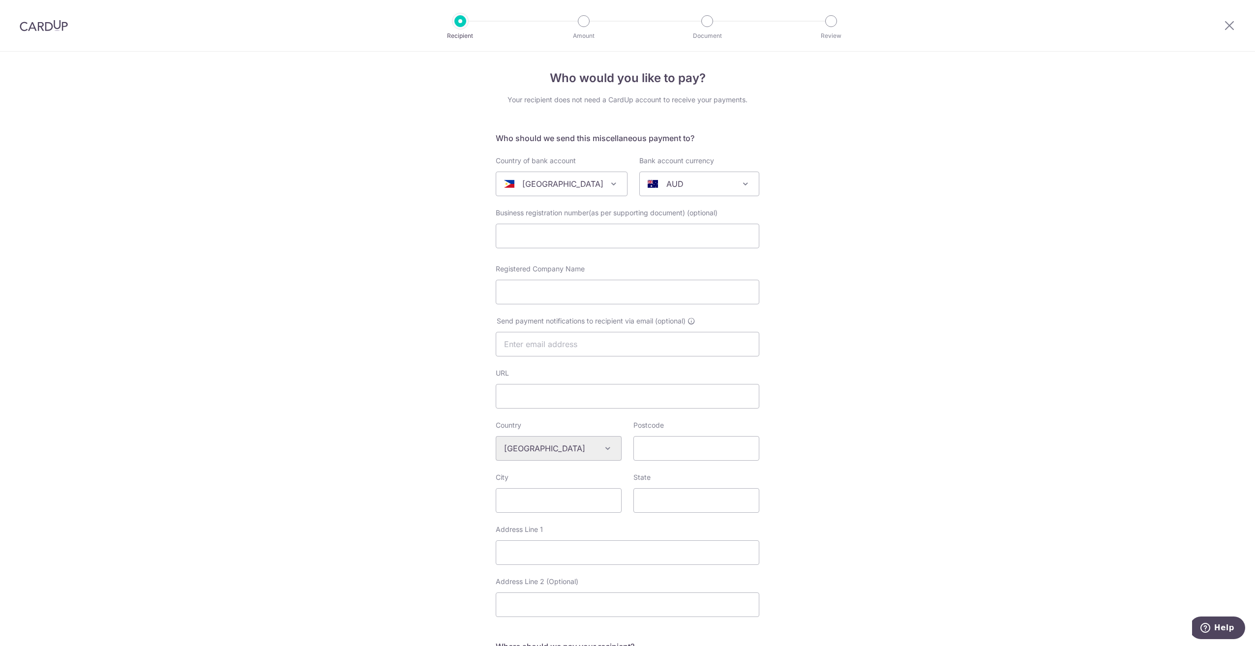
scroll to position [0, 0]
click at [743, 185] on span at bounding box center [745, 186] width 12 height 12
type input "php"
select select "11"
click at [801, 290] on div "Who would you like to pay? Your recipient does not need a CardUp account to rec…" at bounding box center [627, 464] width 1255 height 825
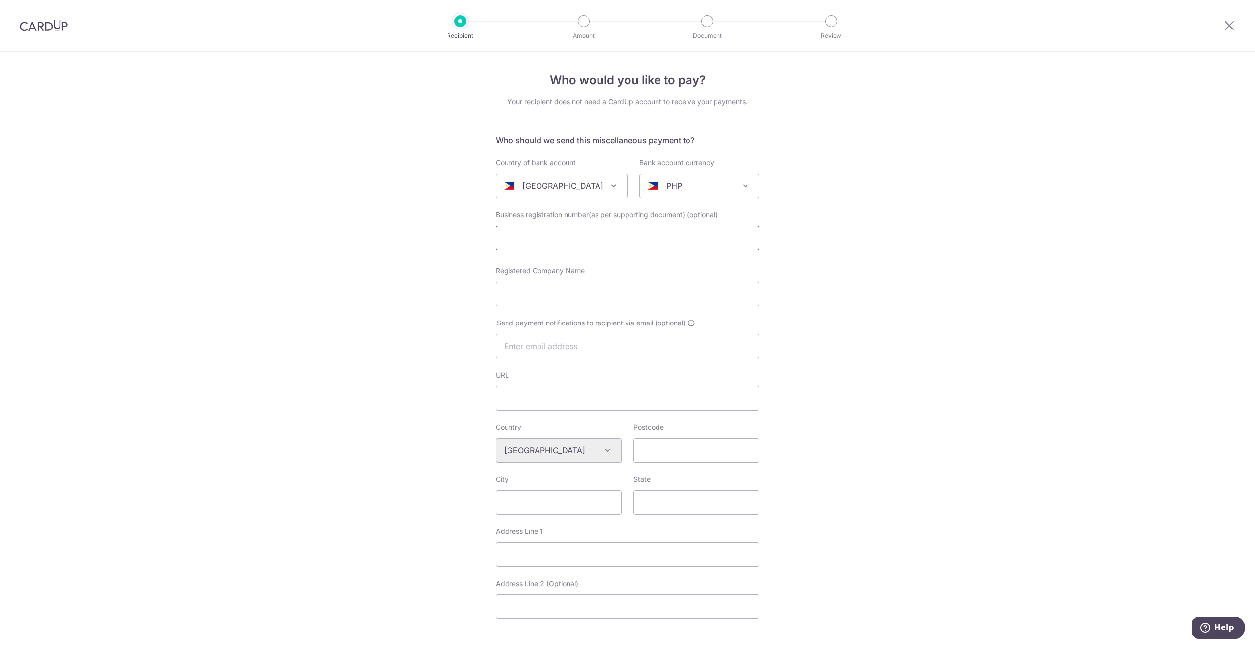
click at [589, 240] on input "text" at bounding box center [628, 238] width 264 height 25
click at [1226, 29] on icon at bounding box center [1229, 25] width 12 height 12
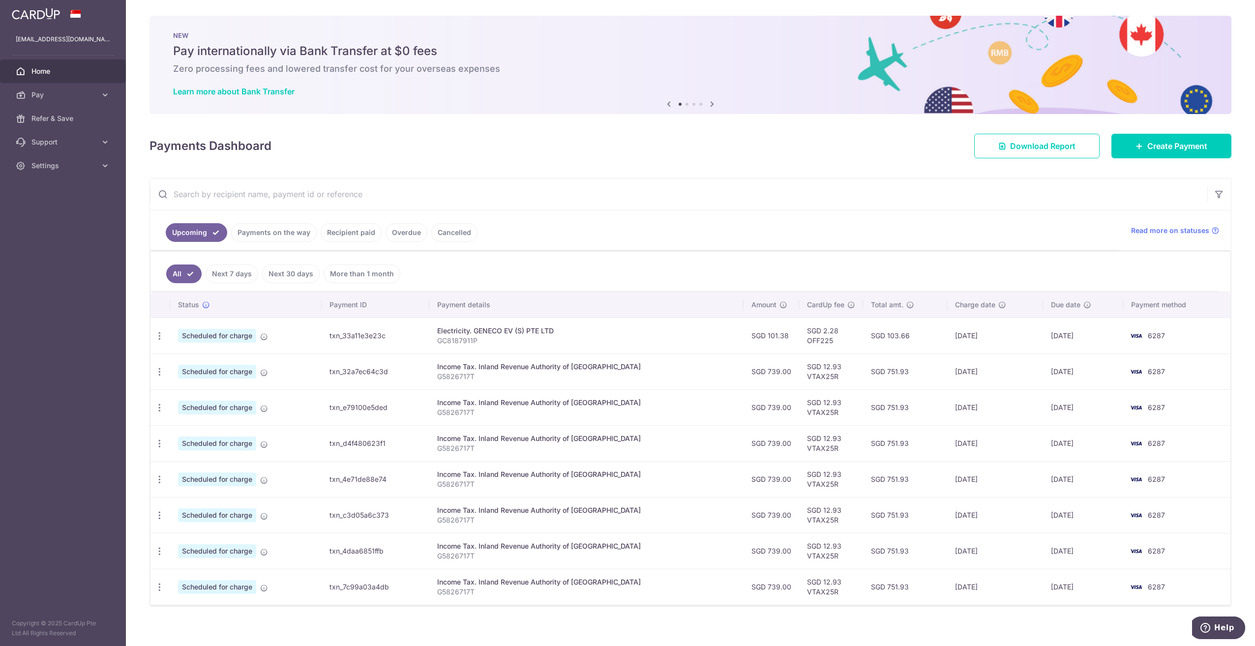
click at [710, 101] on icon at bounding box center [712, 104] width 12 height 12
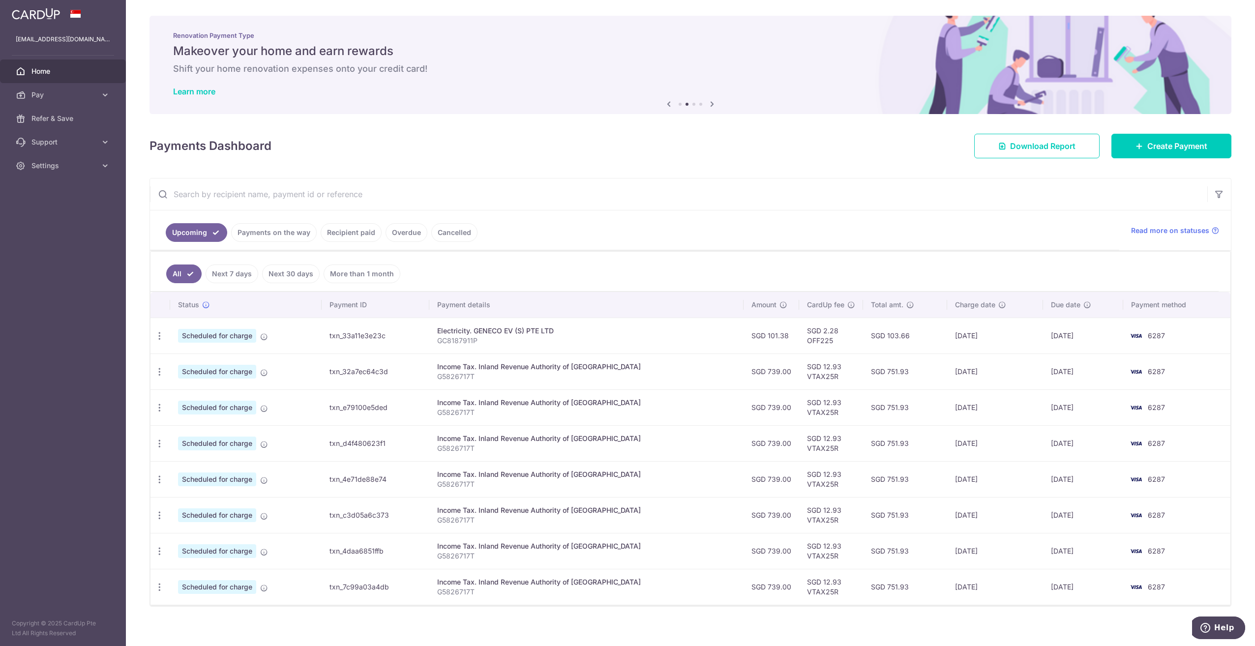
click at [710, 101] on icon at bounding box center [712, 104] width 12 height 12
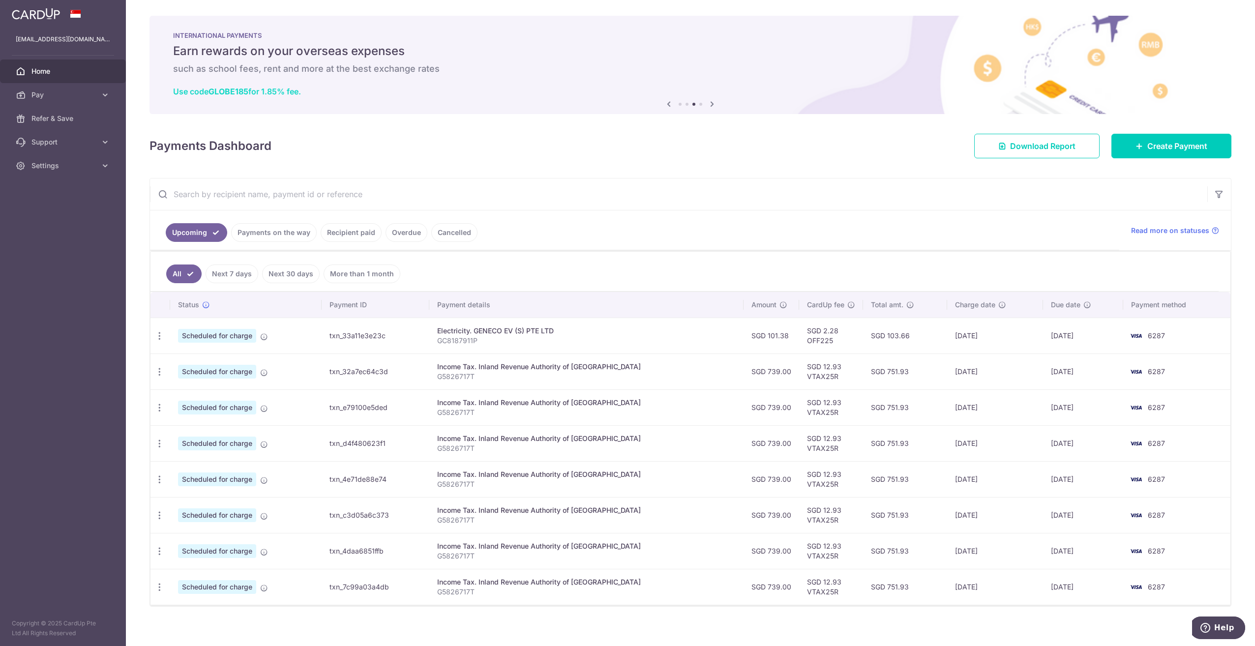
click at [270, 92] on link "Use code GLOBE185 for 1.85% fee." at bounding box center [237, 92] width 128 height 10
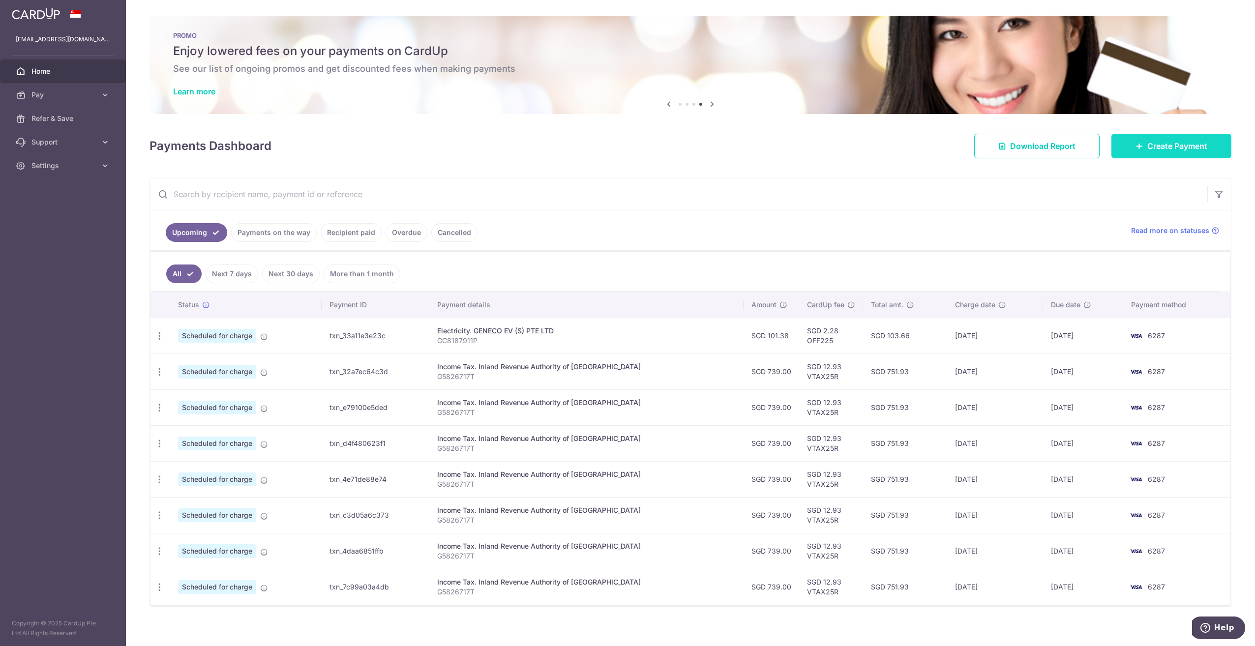
click at [1161, 148] on span "Create Payment" at bounding box center [1177, 146] width 60 height 12
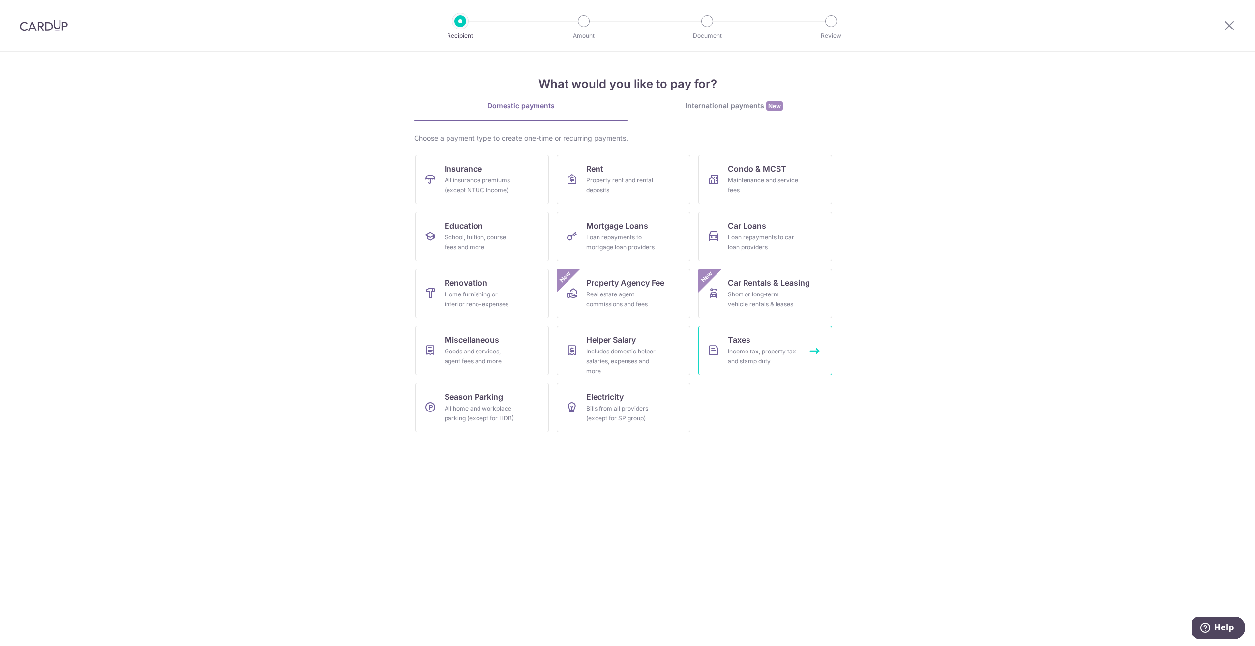
click at [759, 353] on div "Income tax, property tax and stamp duty" at bounding box center [763, 357] width 71 height 20
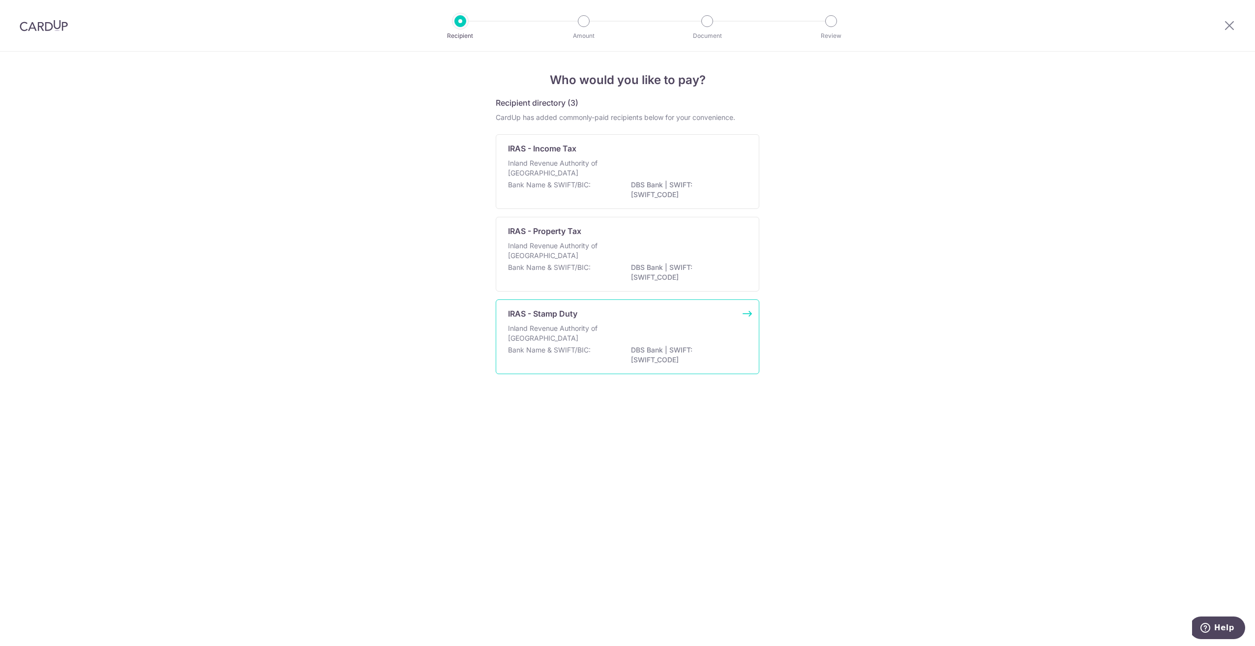
click at [645, 322] on div "IRAS - Stamp Duty Inland Revenue Authority of Singapore Bank Name & SWIFT/BIC: …" at bounding box center [628, 336] width 264 height 75
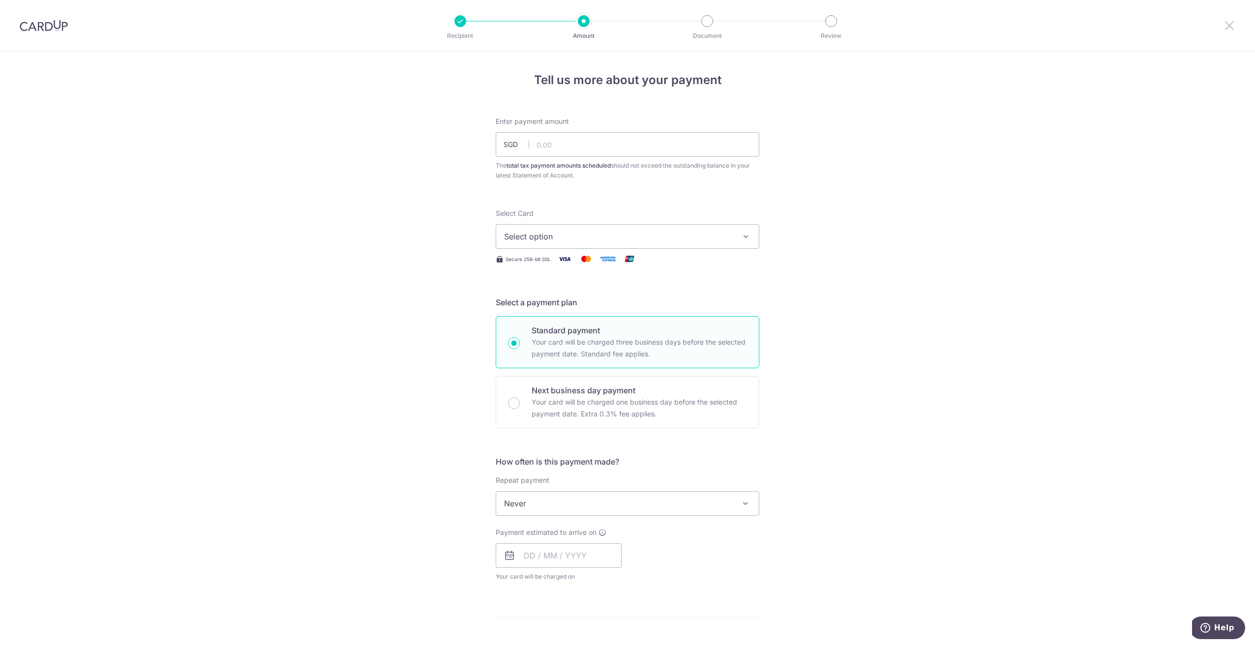
click at [1226, 25] on icon at bounding box center [1229, 25] width 12 height 12
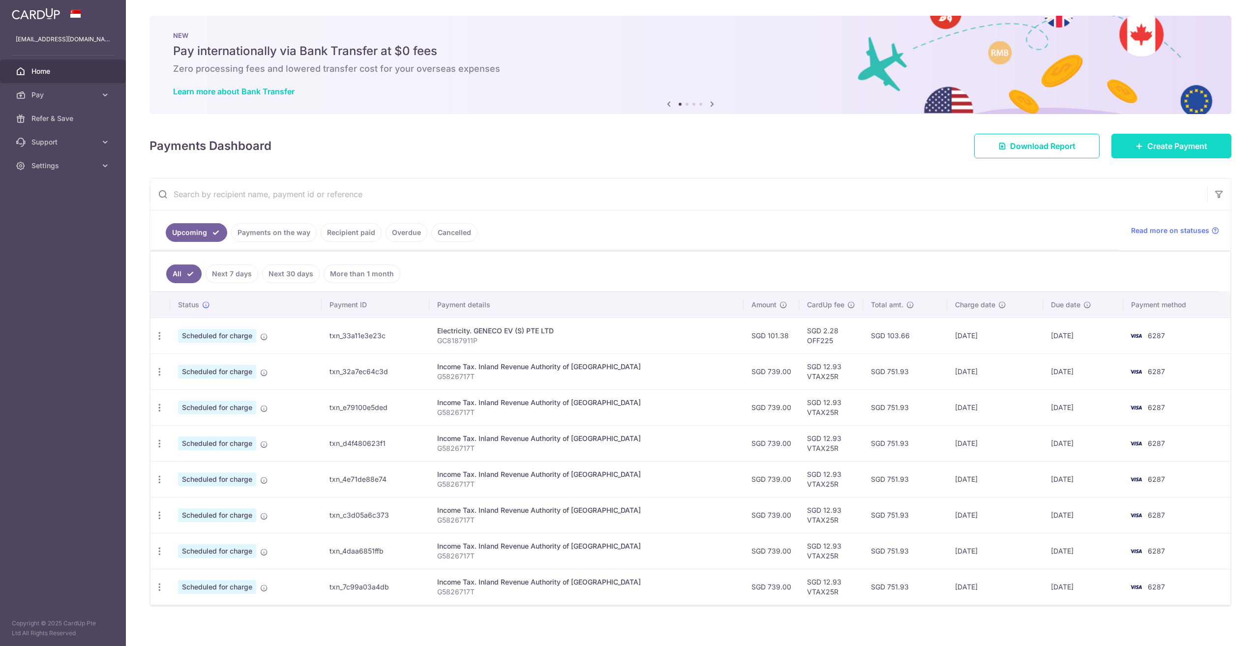
click at [1166, 144] on span "Create Payment" at bounding box center [1177, 146] width 60 height 12
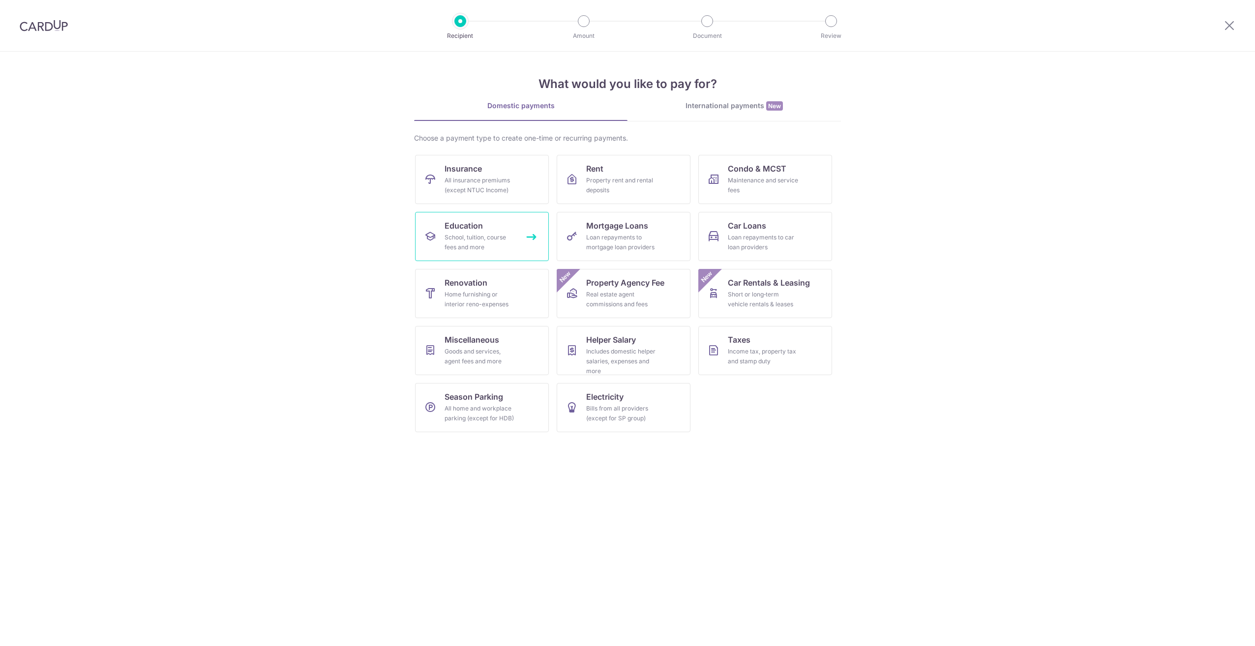
click at [486, 228] on link "Education School, tuition, course fees and more" at bounding box center [482, 236] width 134 height 49
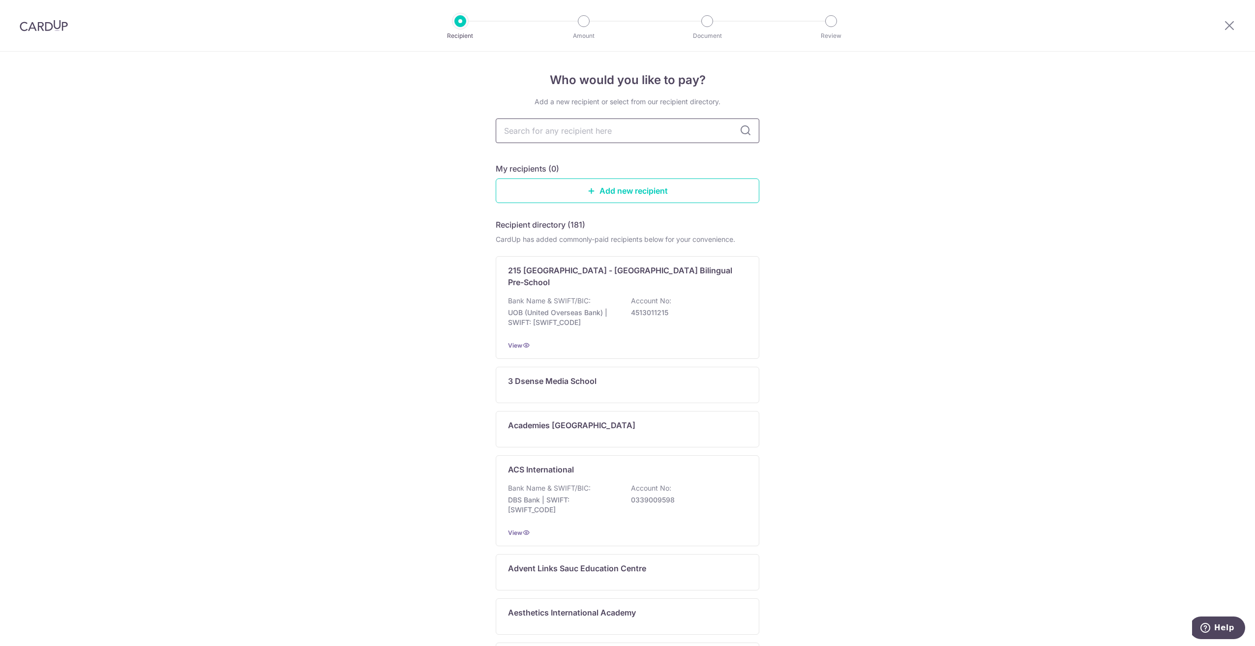
click at [688, 131] on input "text" at bounding box center [628, 130] width 264 height 25
type input "De La Salle"
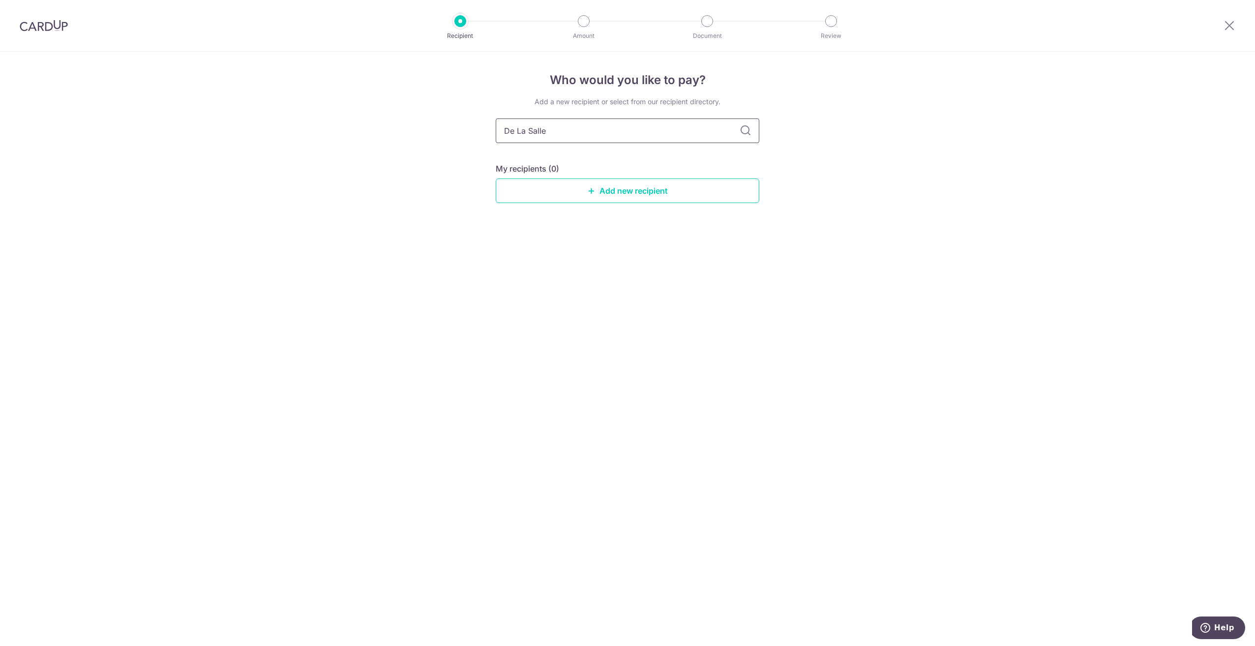
drag, startPoint x: 586, startPoint y: 135, endPoint x: 496, endPoint y: 125, distance: 90.5
click at [496, 125] on input "De La Salle" at bounding box center [628, 130] width 264 height 25
type input "LA Salle"
click at [741, 134] on icon at bounding box center [745, 131] width 12 height 12
drag, startPoint x: 612, startPoint y: 137, endPoint x: 450, endPoint y: 126, distance: 162.1
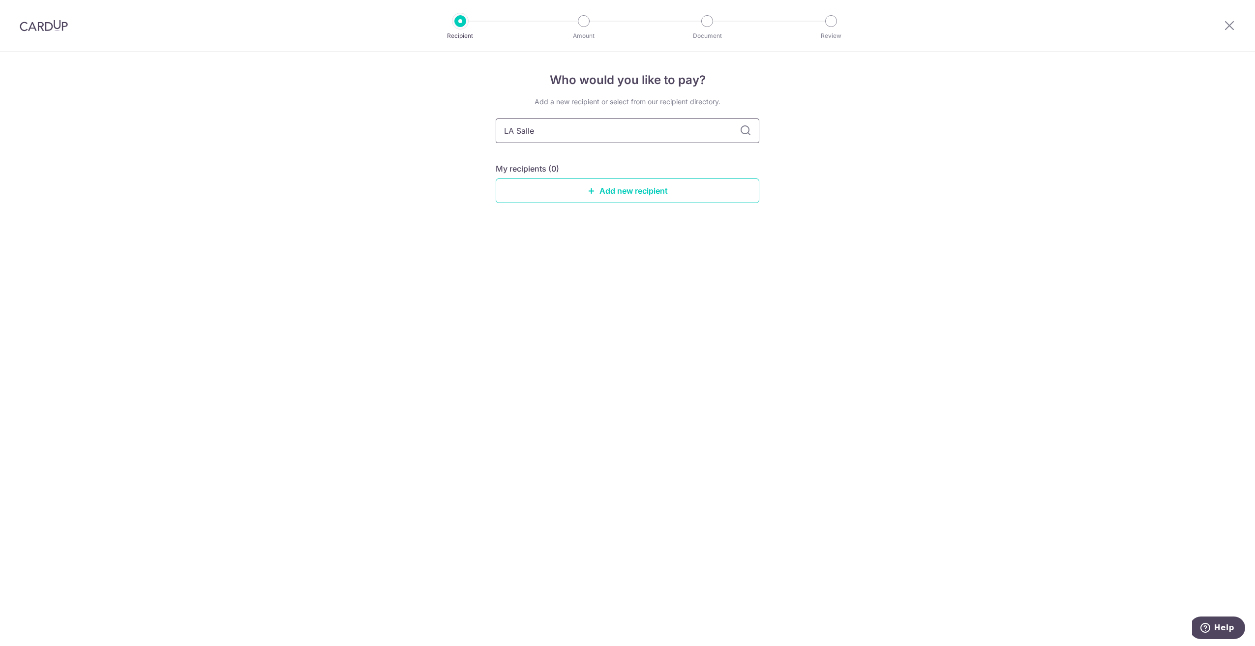
click at [450, 126] on div "Who would you like to pay? Add a new recipient or select from our recipient dir…" at bounding box center [627, 349] width 1255 height 594
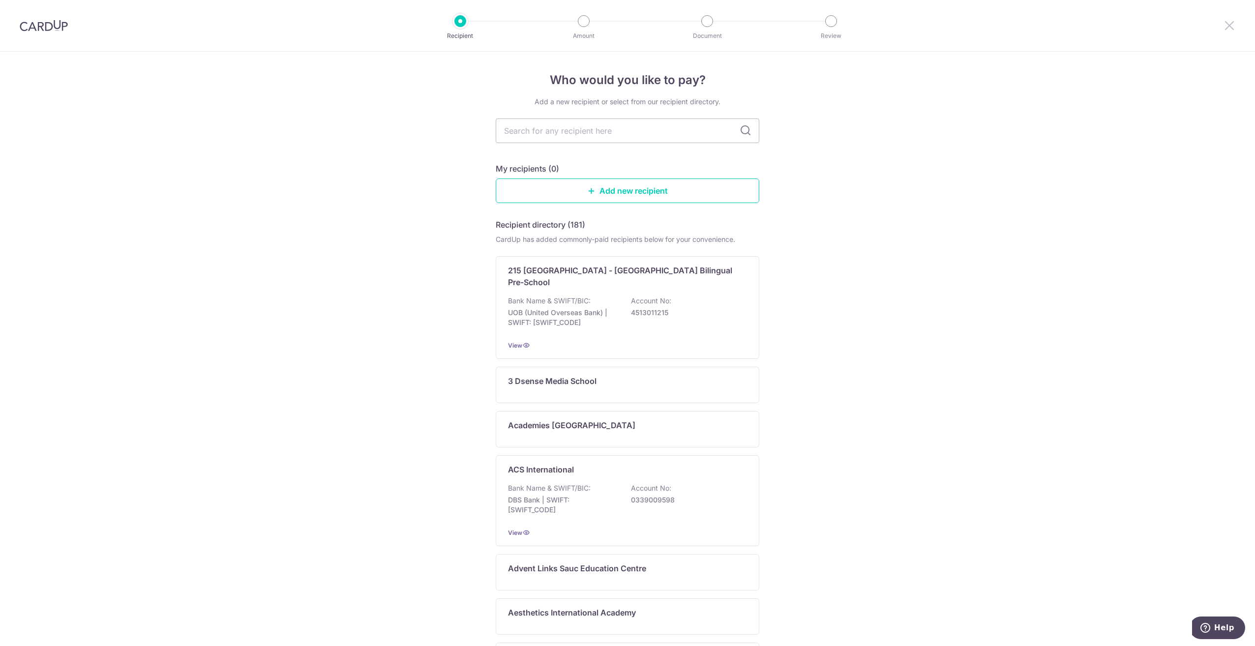
click at [1227, 26] on icon at bounding box center [1229, 25] width 12 height 12
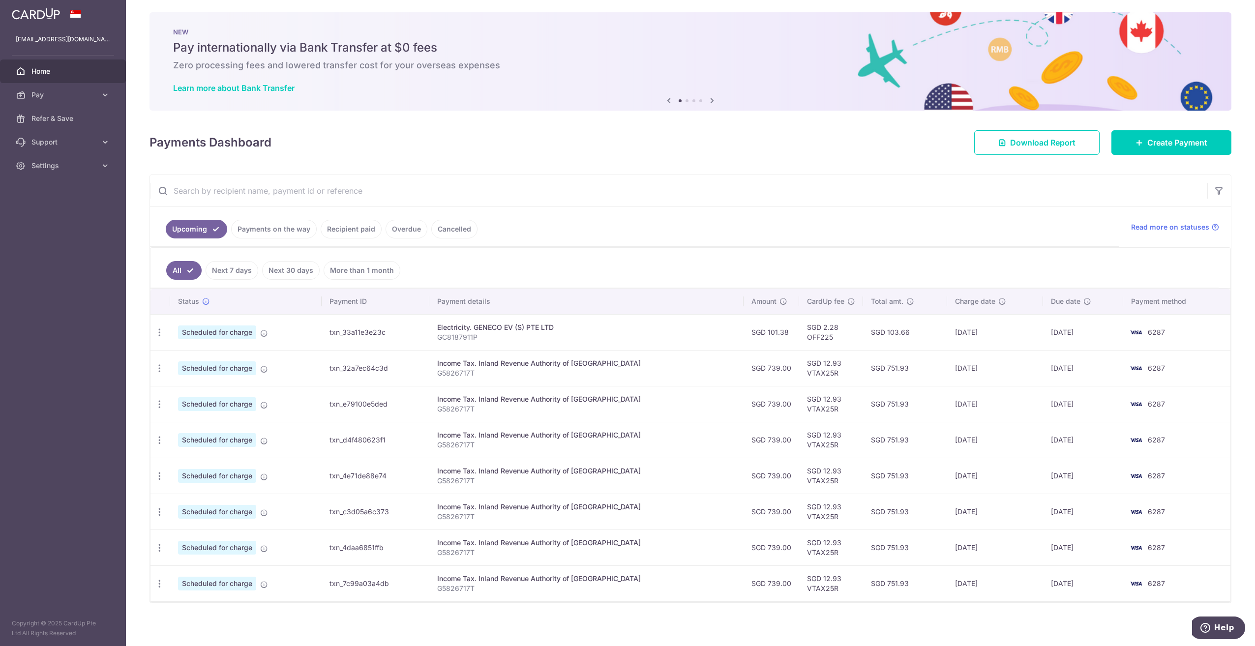
scroll to position [7, 0]
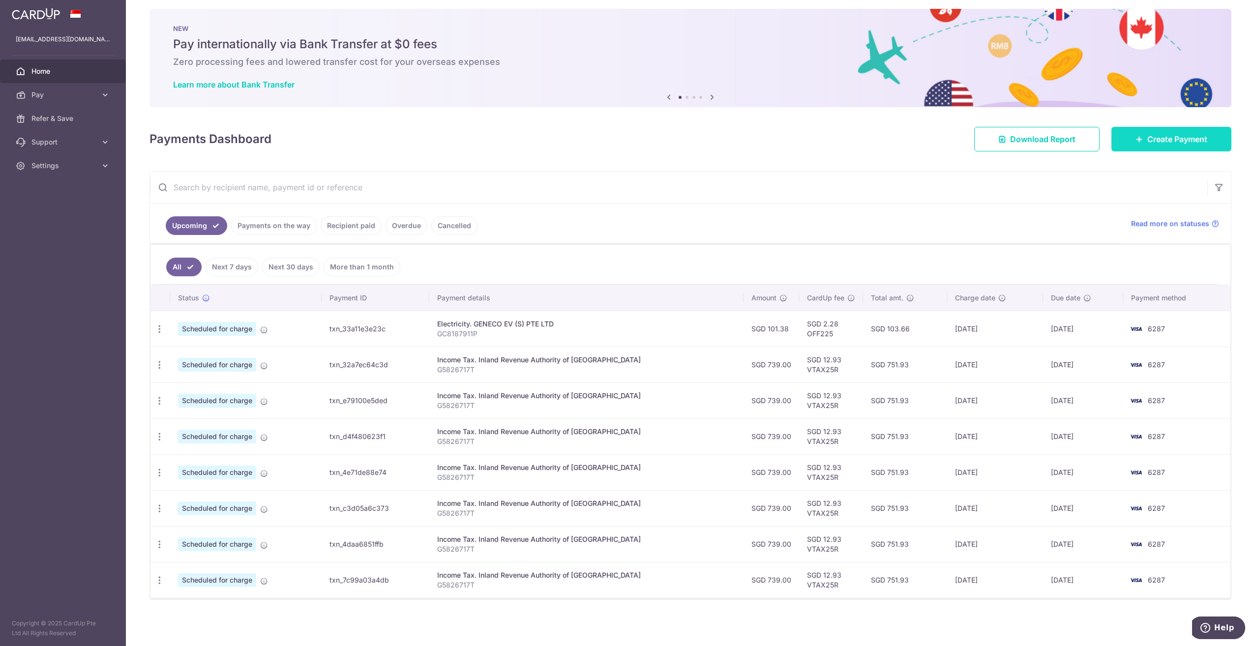
click at [1159, 138] on span "Create Payment" at bounding box center [1177, 139] width 60 height 12
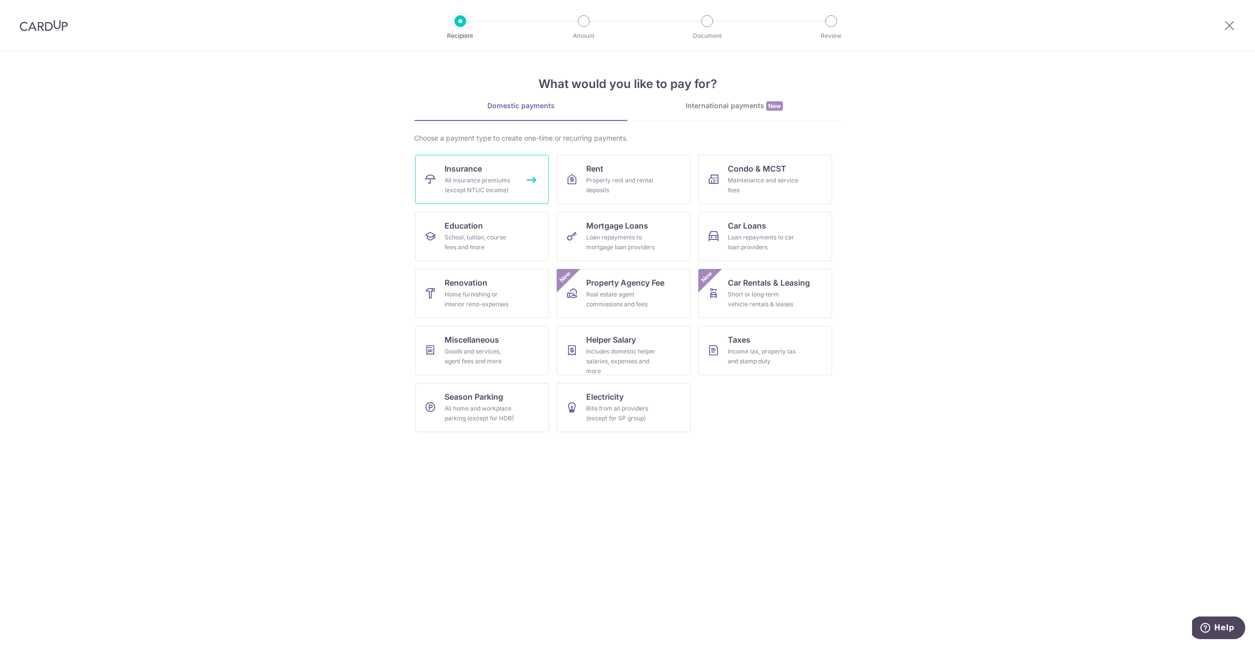
click at [496, 184] on div "All insurance premiums (except NTUC Income)" at bounding box center [479, 186] width 71 height 20
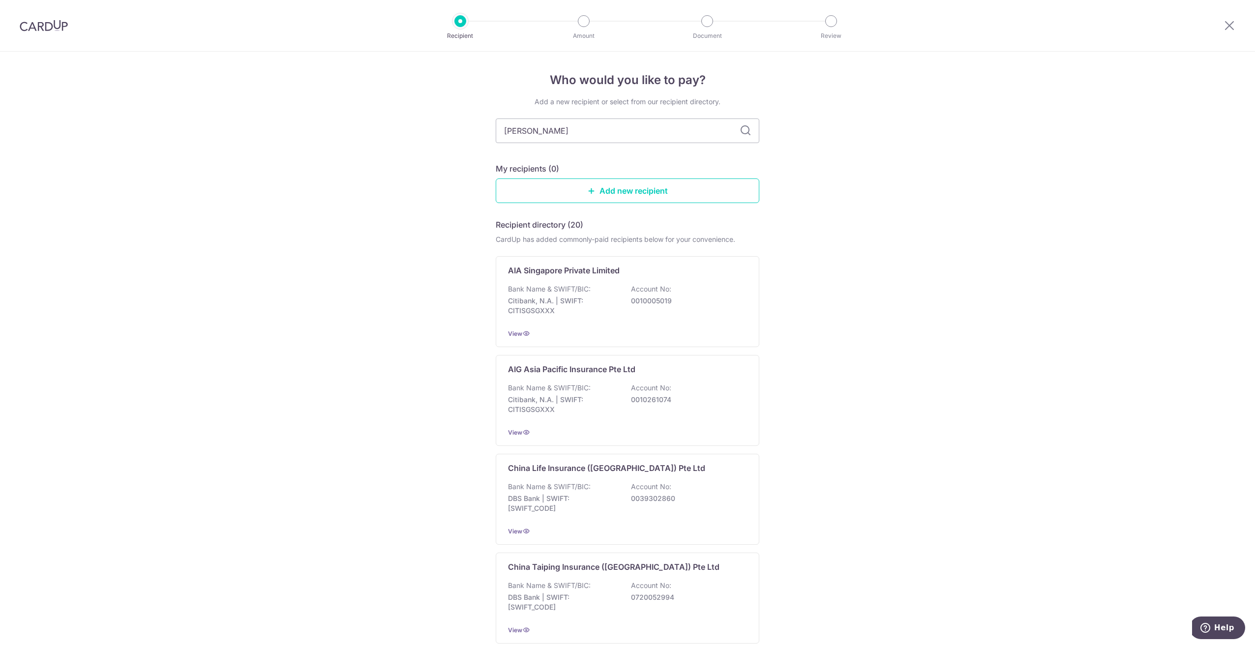
type input "prudent"
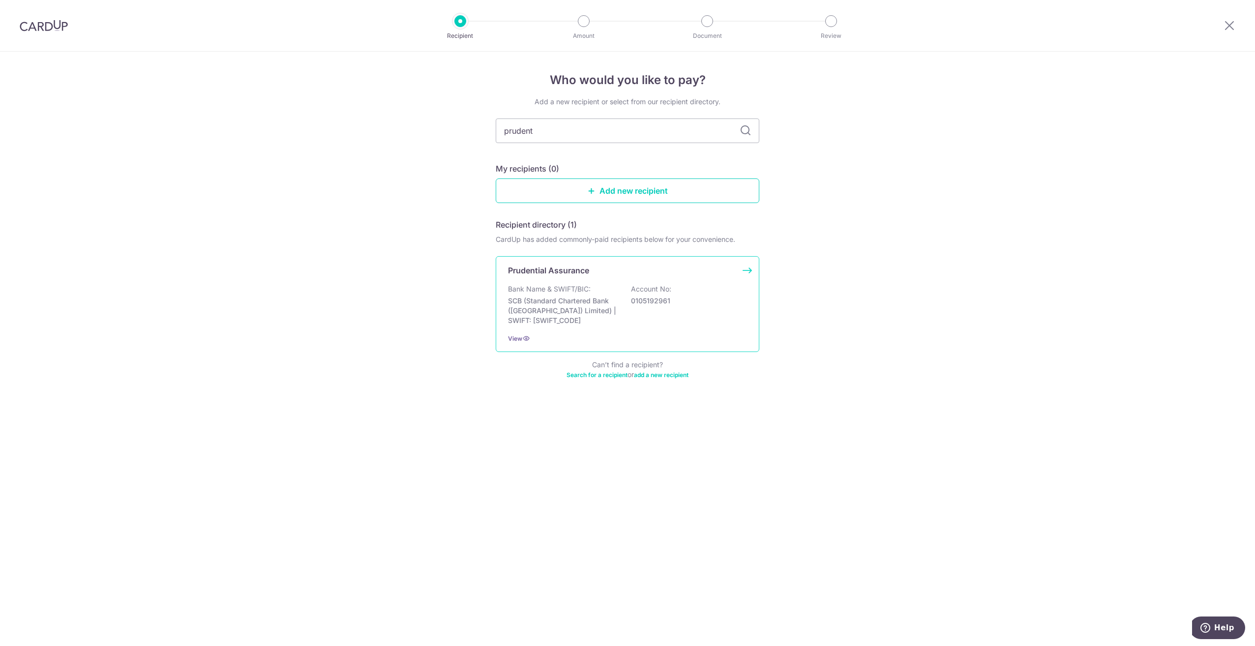
click at [658, 294] on p "Account No:" at bounding box center [651, 289] width 40 height 10
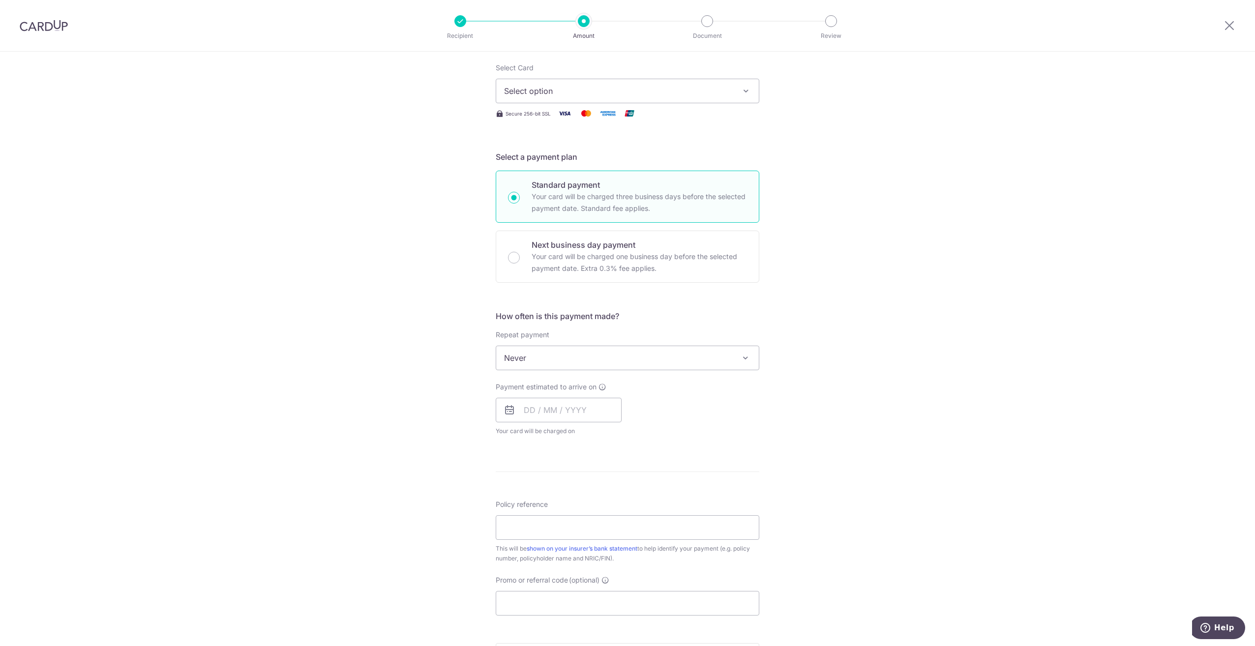
scroll to position [147, 0]
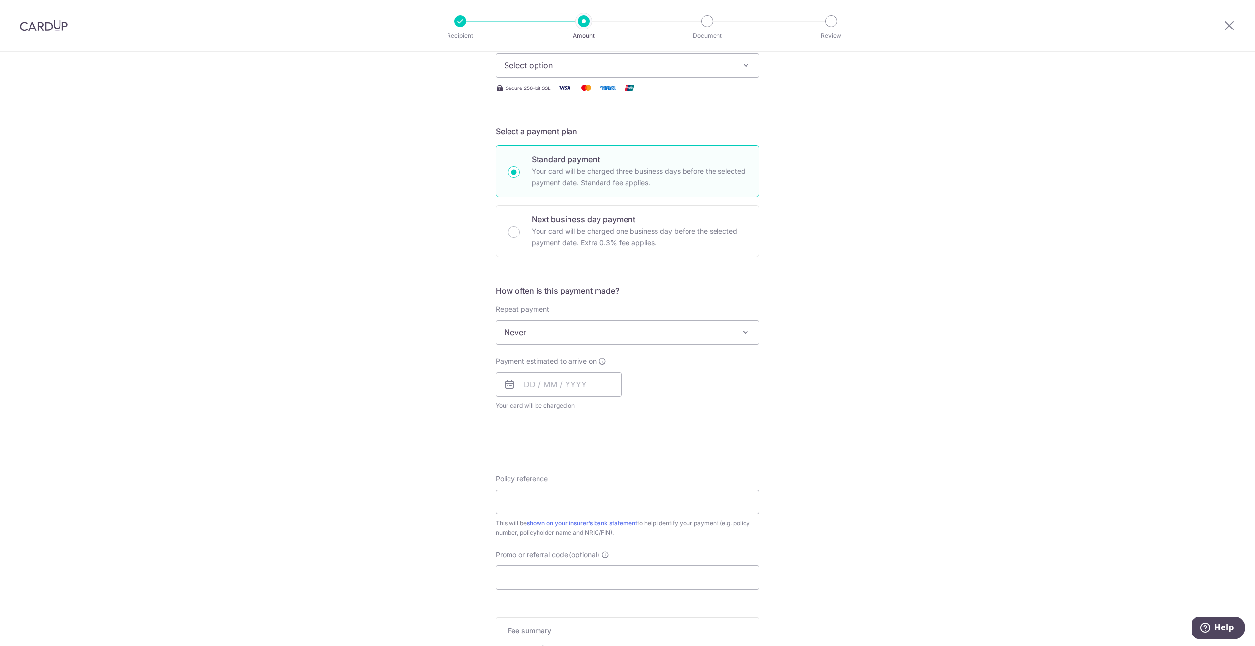
click at [741, 330] on span at bounding box center [745, 332] width 12 height 12
select select "3"
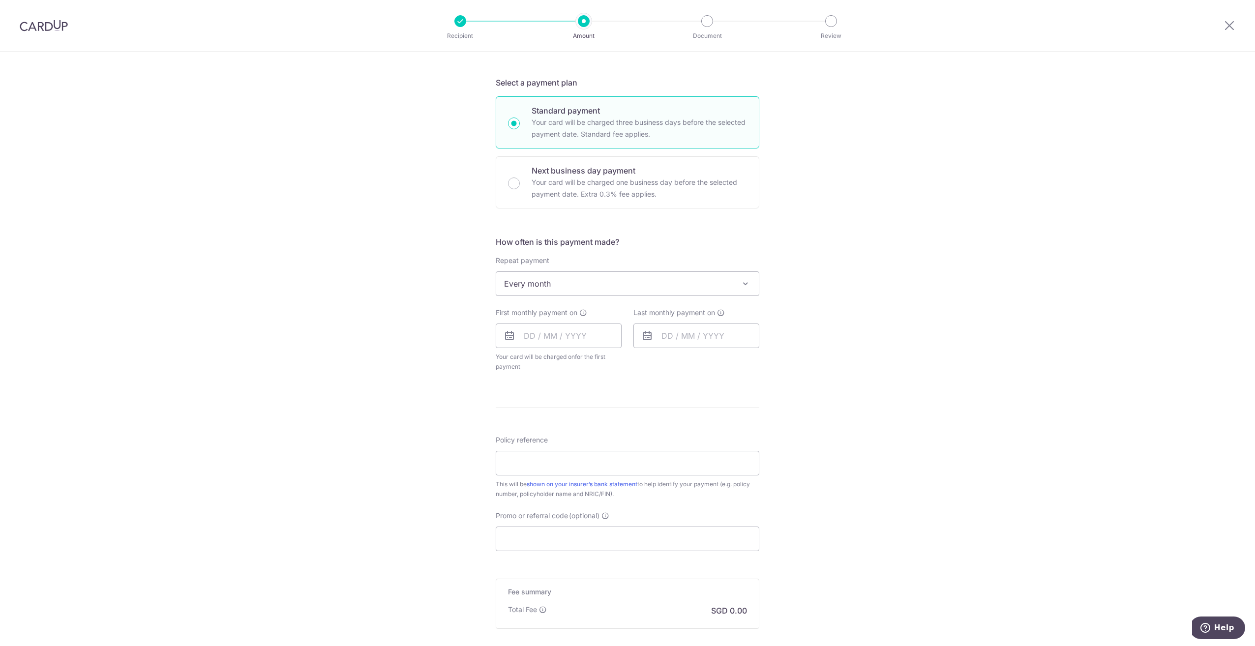
scroll to position [197, 0]
click at [585, 536] on input "Promo or referral code (optional)" at bounding box center [628, 538] width 264 height 25
paste input "REC185"
type input "REC185"
click at [832, 495] on div "Tell us more about your payment Enter payment amount SGD Select Card Select opt…" at bounding box center [627, 326] width 1255 height 943
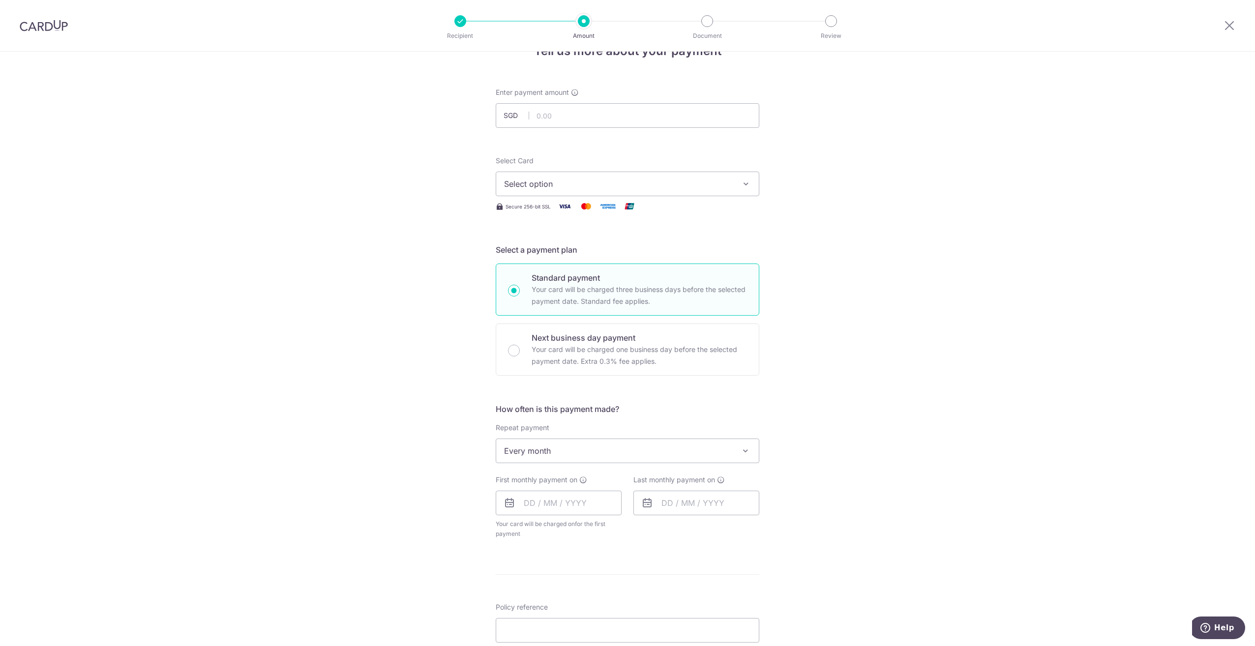
scroll to position [0, 0]
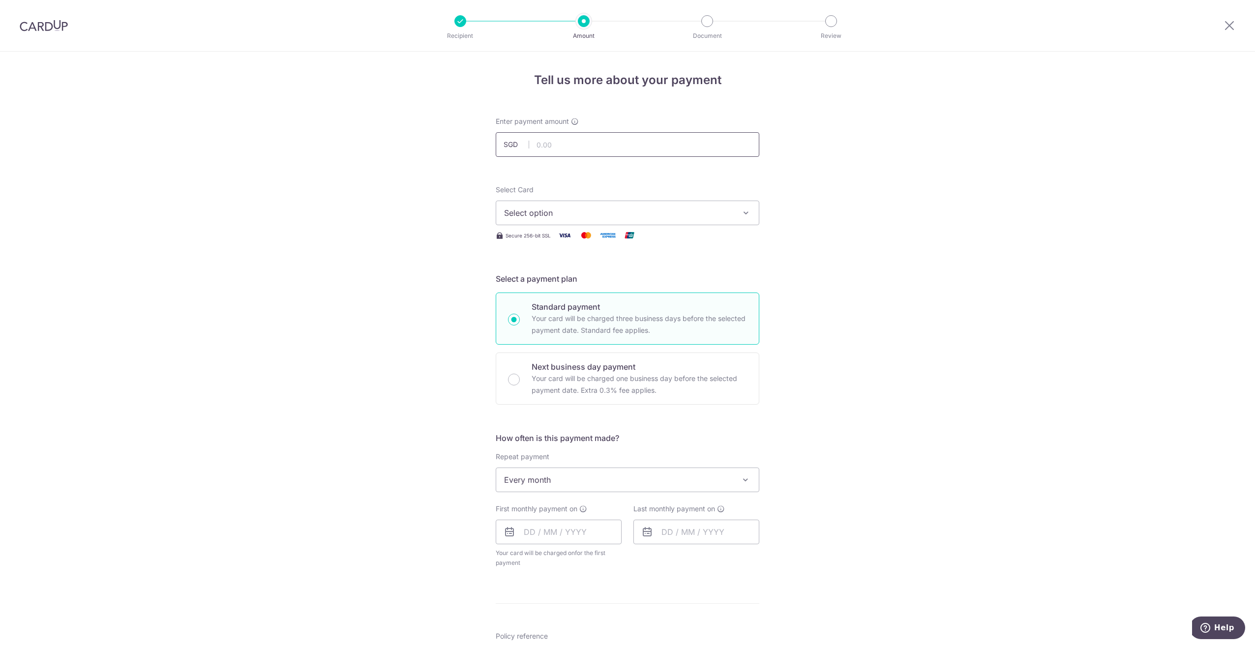
click at [597, 143] on input "text" at bounding box center [628, 144] width 264 height 25
paste input "253.23"
type input "253.23"
click at [743, 214] on icon "button" at bounding box center [746, 213] width 10 height 10
click at [548, 282] on span "**** 6287" at bounding box center [546, 283] width 37 height 12
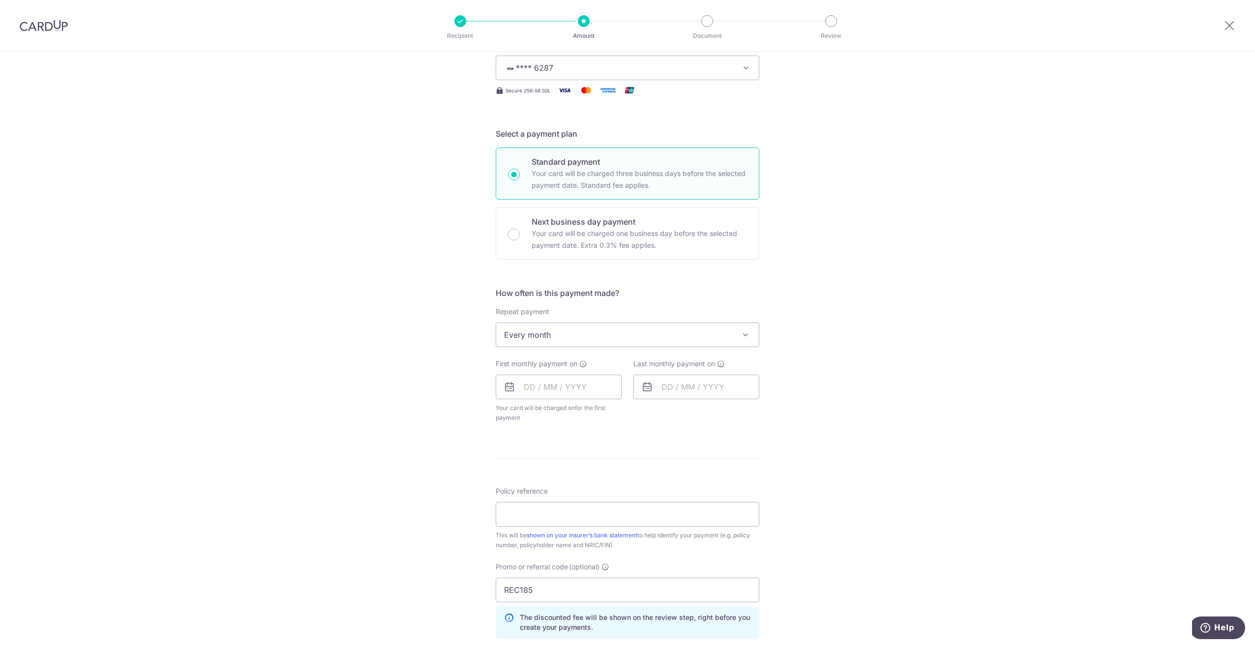
scroll to position [147, 0]
click at [561, 387] on input "text" at bounding box center [559, 384] width 126 height 25
drag, startPoint x: 569, startPoint y: 494, endPoint x: 688, endPoint y: 470, distance: 121.3
click at [569, 494] on link "17" at bounding box center [575, 494] width 16 height 16
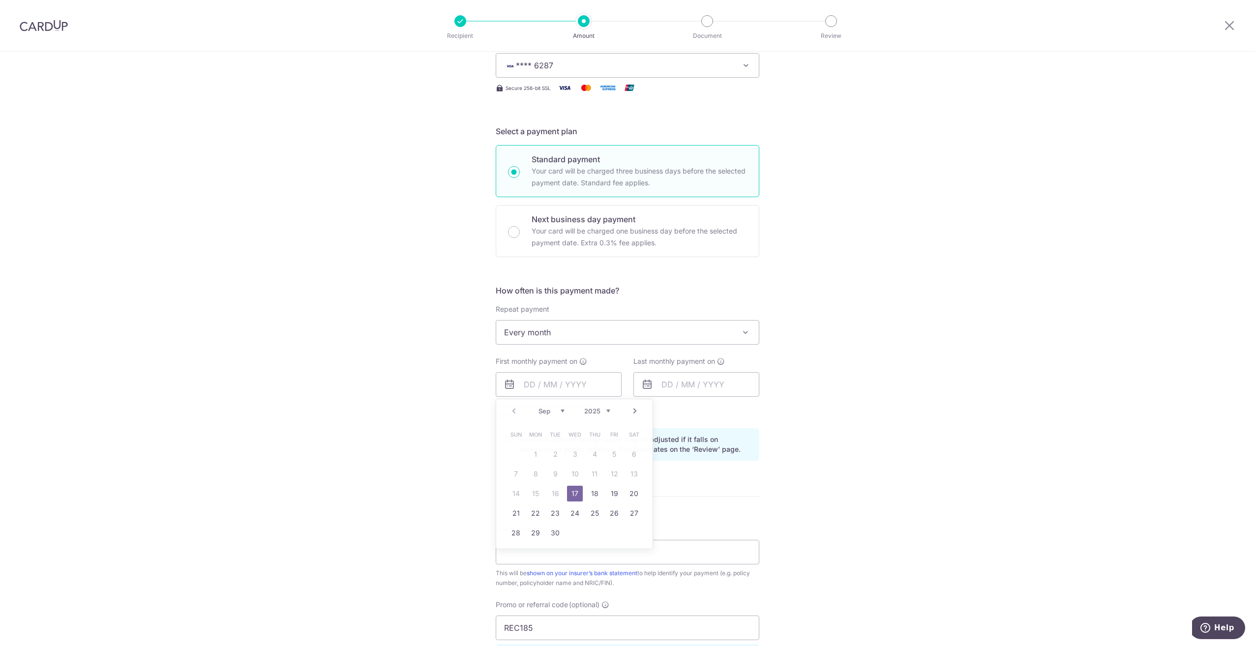
type input "17/09/2025"
click at [718, 384] on input "text" at bounding box center [696, 384] width 126 height 25
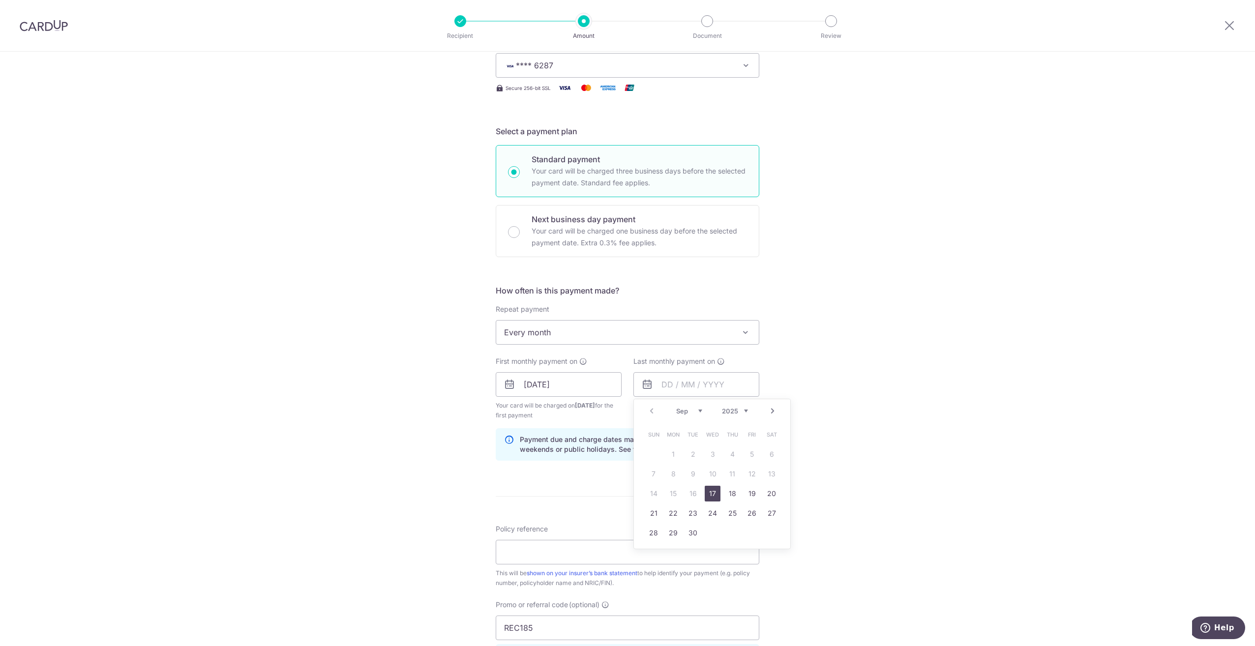
click at [767, 412] on link "Next" at bounding box center [772, 411] width 12 height 12
click at [770, 412] on link "Next" at bounding box center [772, 411] width 12 height 12
click at [768, 490] on link "17" at bounding box center [772, 494] width 16 height 16
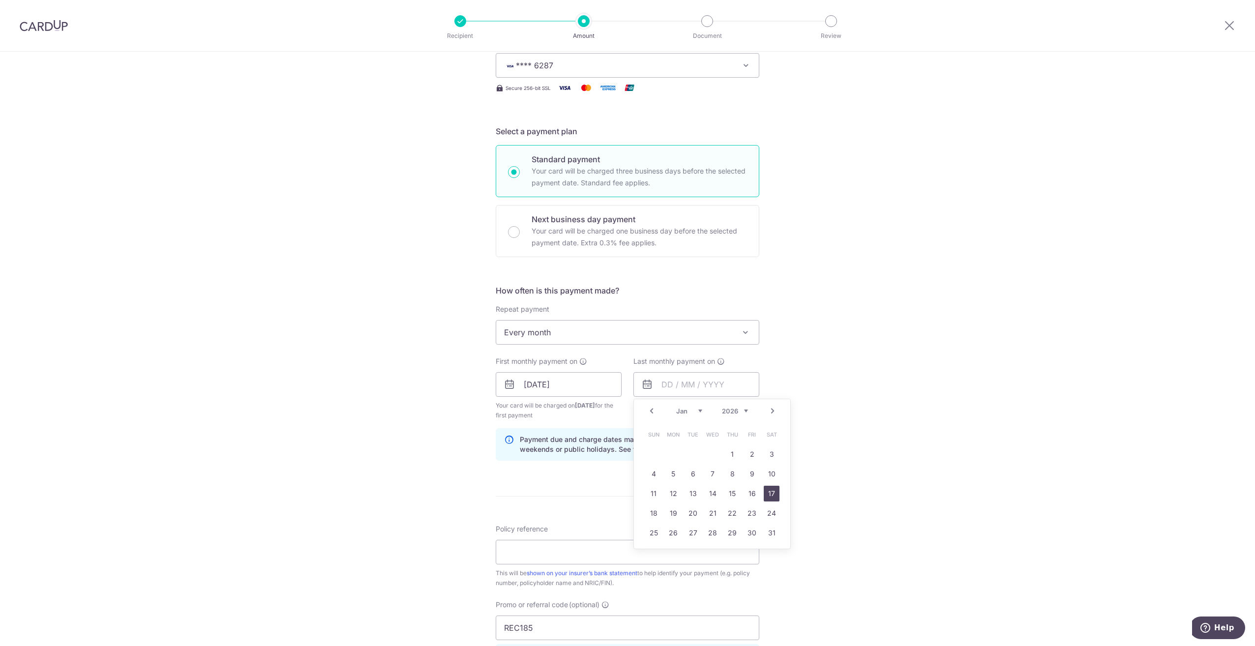
type input "17/01/2026"
click at [833, 436] on div "Tell us more about your payment Enter payment amount SGD 253.23 253.23 Select C…" at bounding box center [627, 396] width 1255 height 984
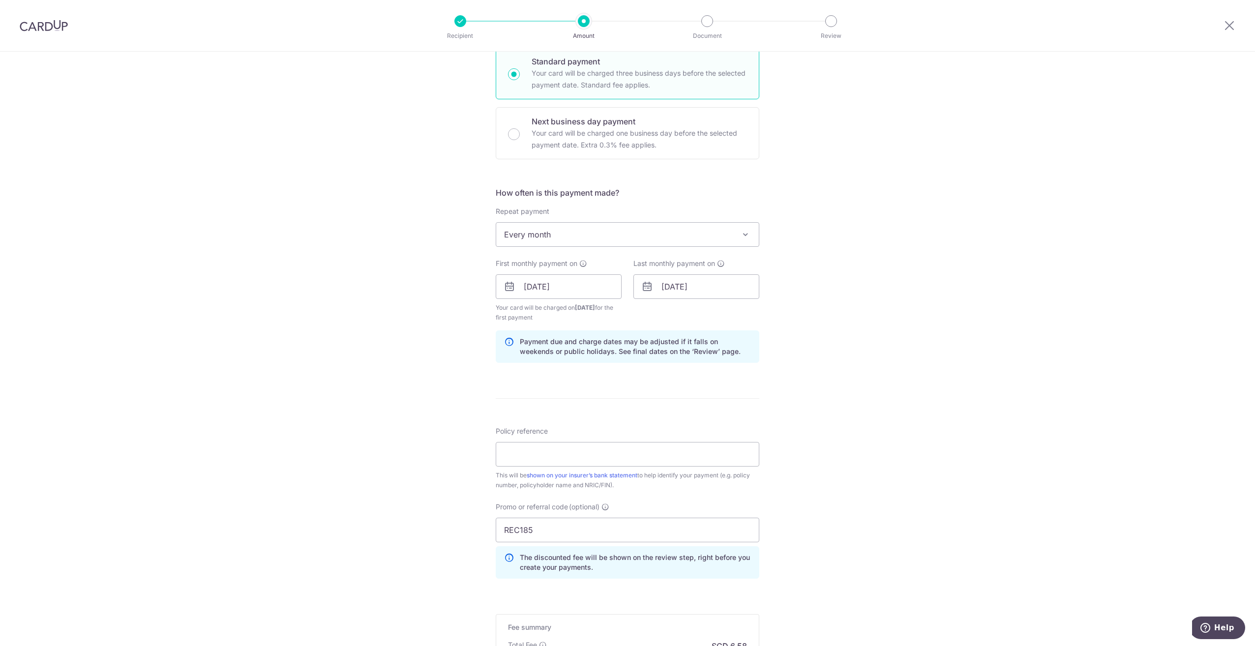
scroll to position [246, 0]
click at [586, 456] on input "Policy reference" at bounding box center [628, 454] width 264 height 25
paste input "30929554"
type input "30929554"
click at [853, 438] on div "Tell us more about your payment Enter payment amount SGD 253.23 253.23 Select C…" at bounding box center [627, 298] width 1255 height 984
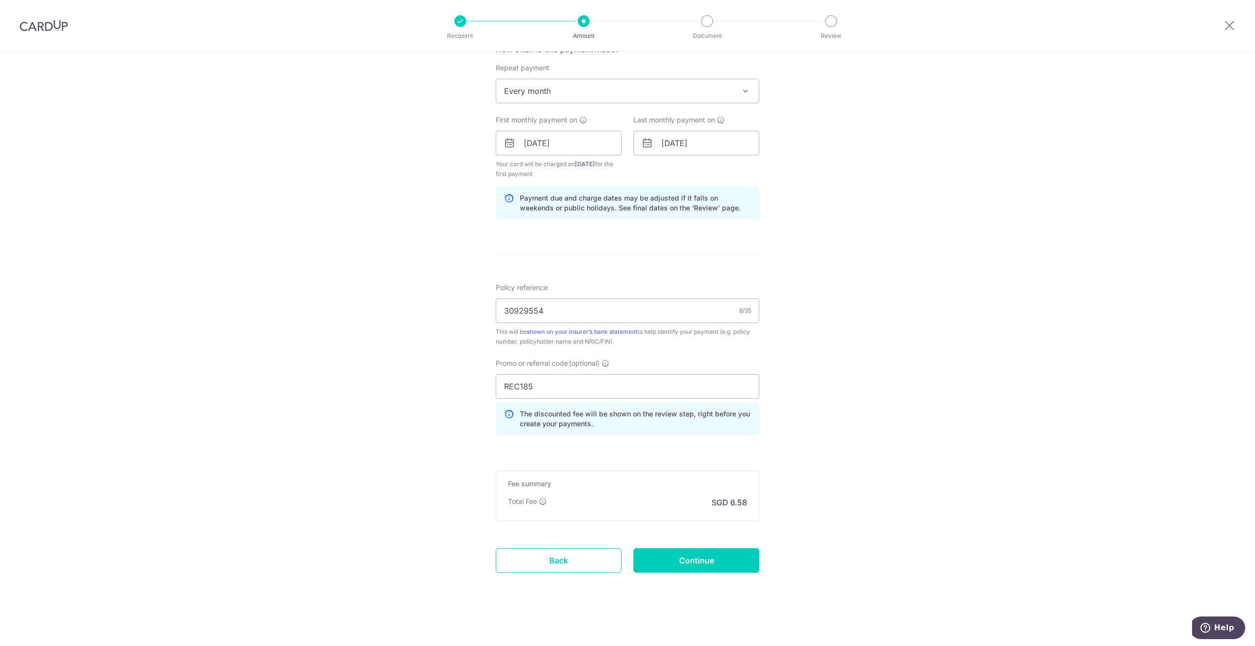
scroll to position [389, 0]
click at [677, 561] on input "Continue" at bounding box center [696, 560] width 126 height 25
type input "Create Schedule"
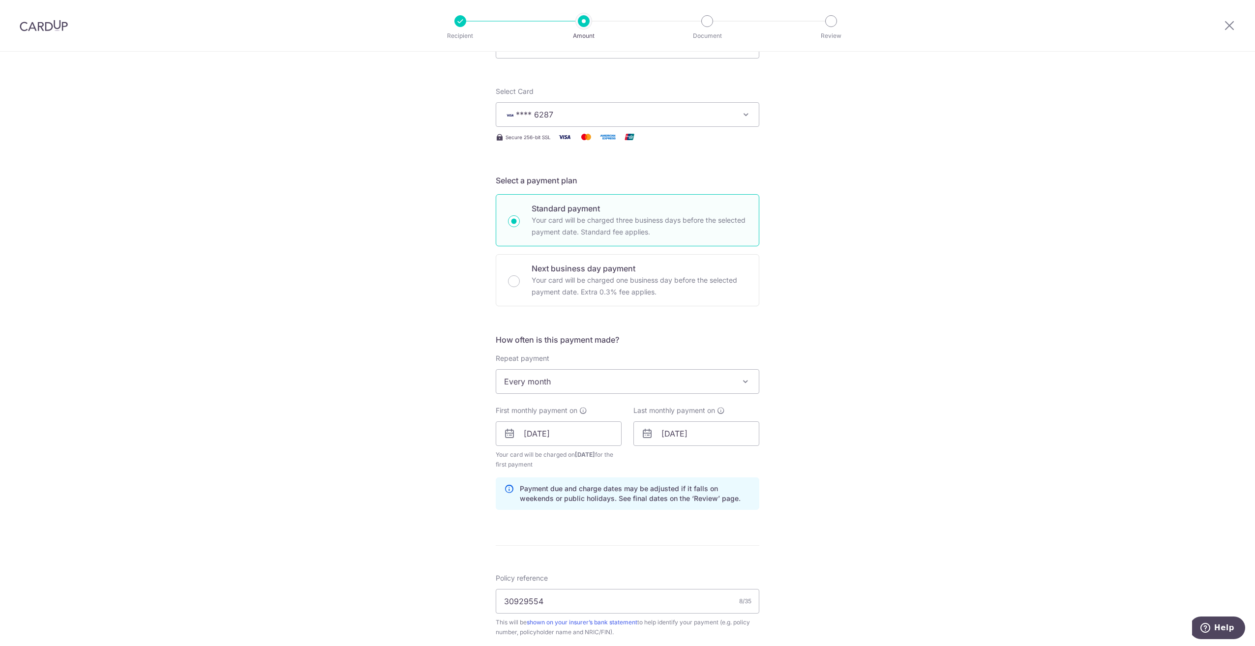
scroll to position [7, 0]
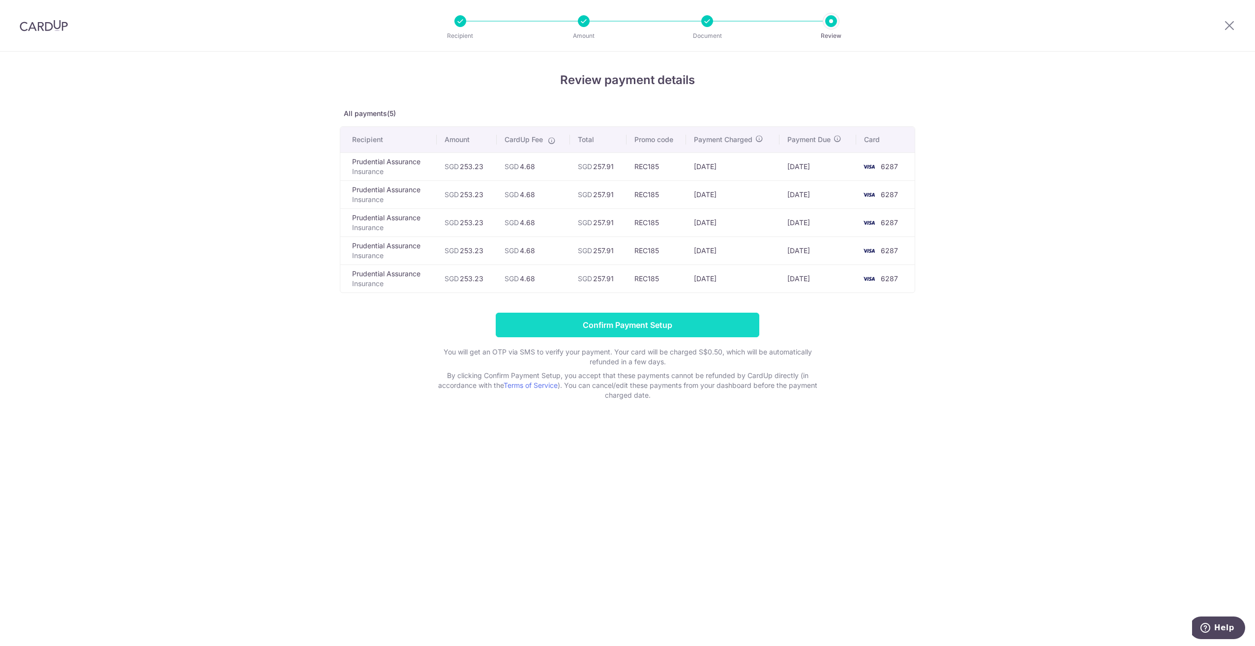
click at [701, 327] on input "Confirm Payment Setup" at bounding box center [628, 325] width 264 height 25
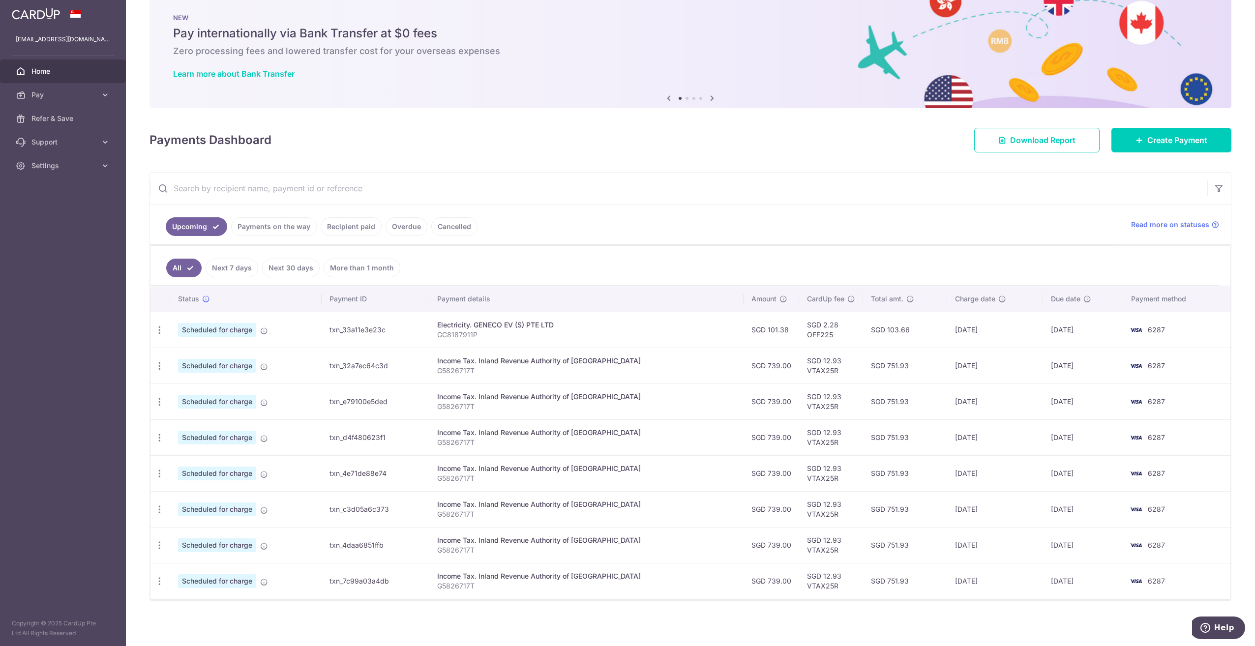
scroll to position [19, 0]
